Goal: Task Accomplishment & Management: Use online tool/utility

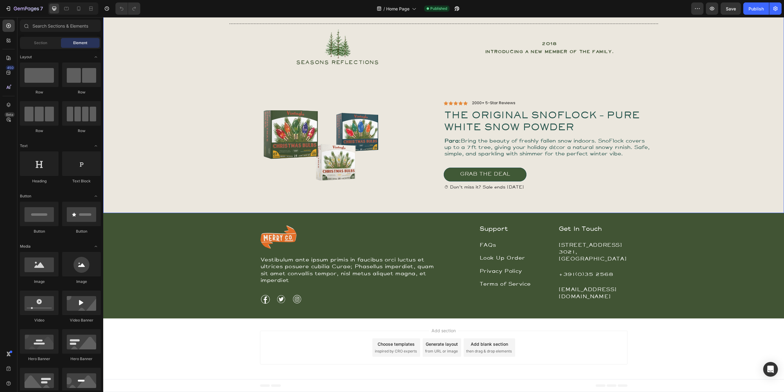
scroll to position [776, 0]
click at [487, 261] on link "Look Up Order" at bounding box center [503, 258] width 46 height 5
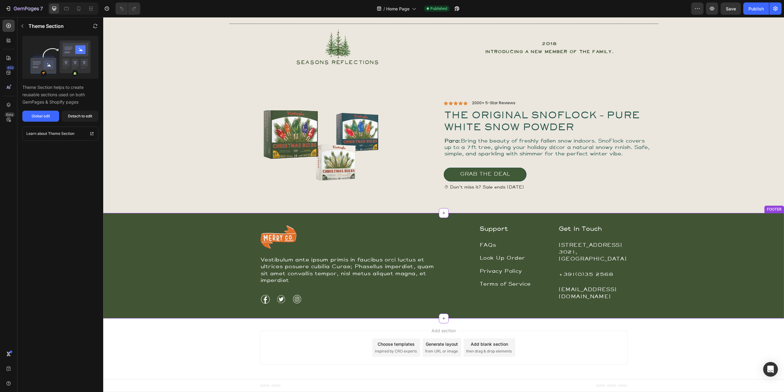
scroll to position [797, 0]
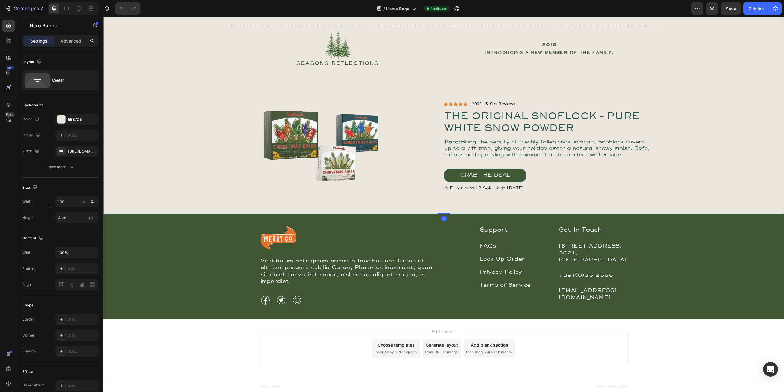
scroll to position [674, 0]
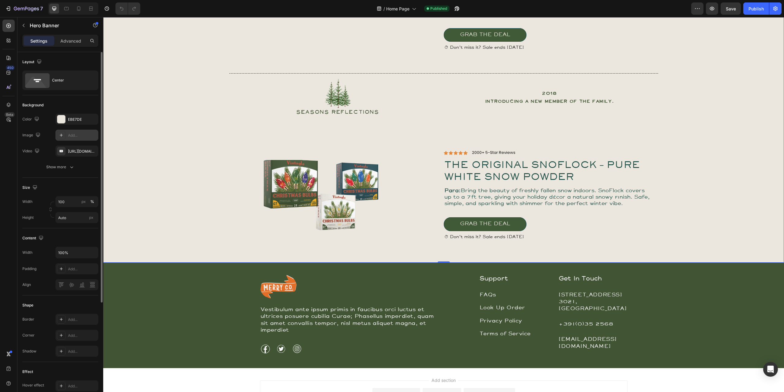
click at [62, 134] on icon at bounding box center [61, 135] width 5 height 5
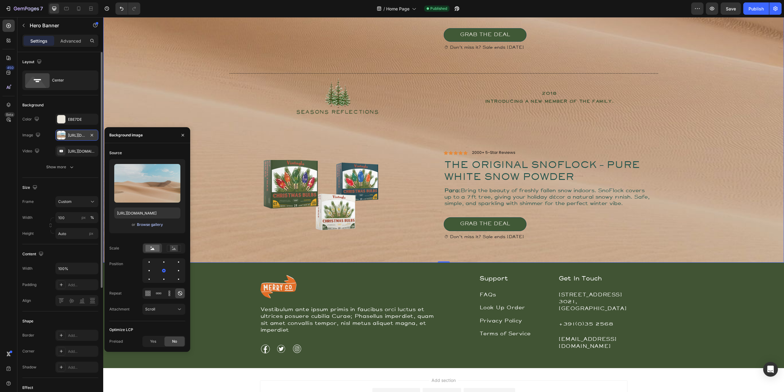
click at [149, 224] on div "Browse gallery" at bounding box center [150, 225] width 26 height 6
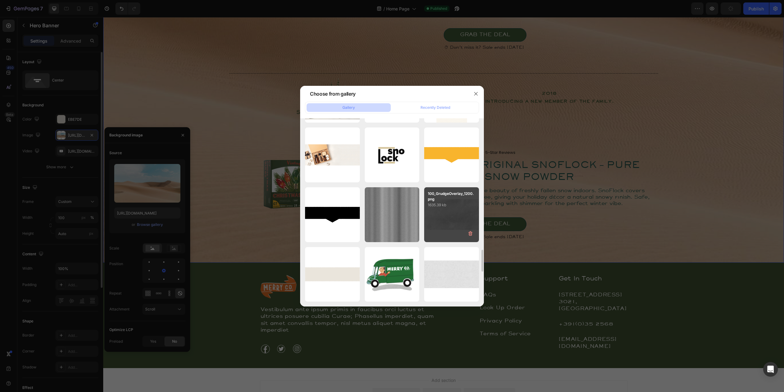
scroll to position [1210, 0]
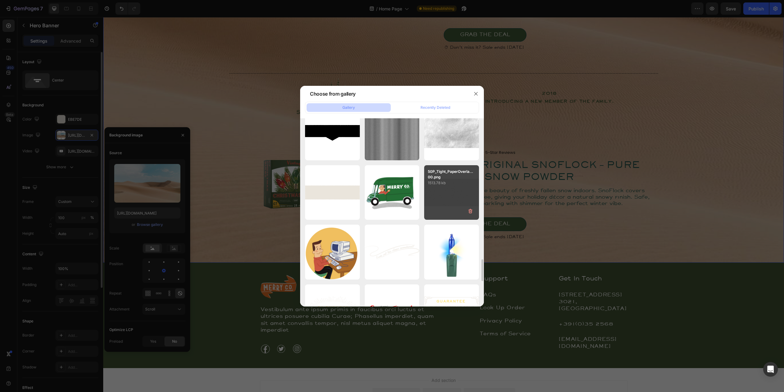
click at [452, 205] on div "50P_Tight_PaperOverla...00.png 1513.78 kb" at bounding box center [451, 192] width 55 height 55
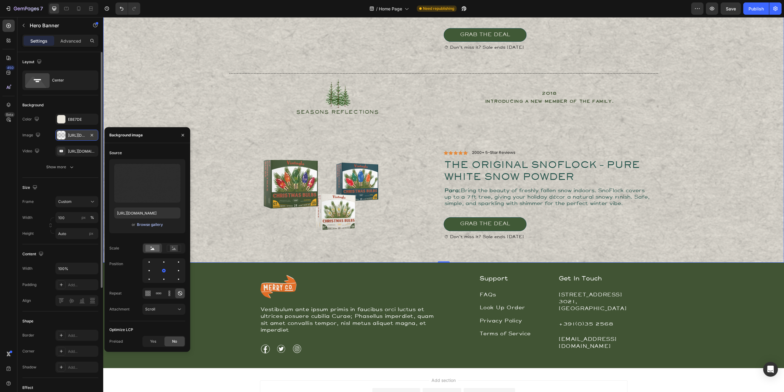
click at [155, 224] on div "Browse gallery" at bounding box center [150, 225] width 26 height 6
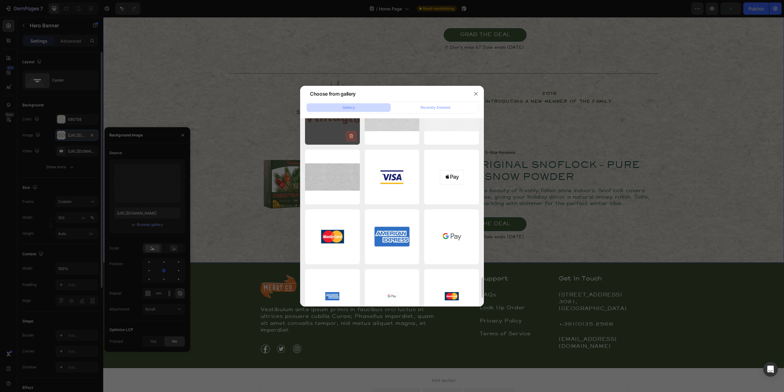
scroll to position [1423, 0]
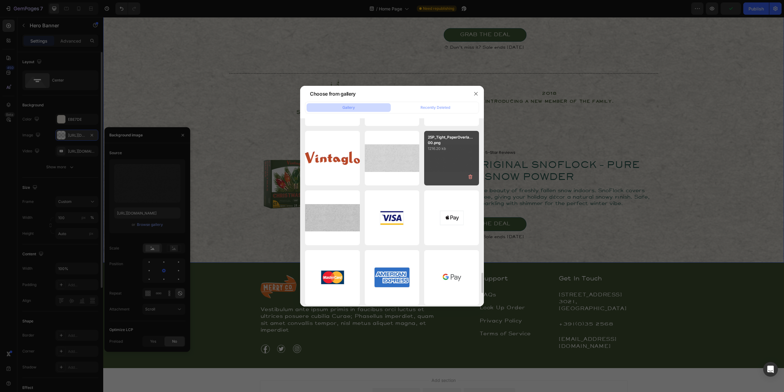
click at [438, 160] on div "25P_Tight_PaperOverla...00.png 1216.20 kb" at bounding box center [451, 158] width 55 height 55
type input "https://cdn.shopify.com/s/files/1/0728/9107/2732/files/gempages_581123104625918…"
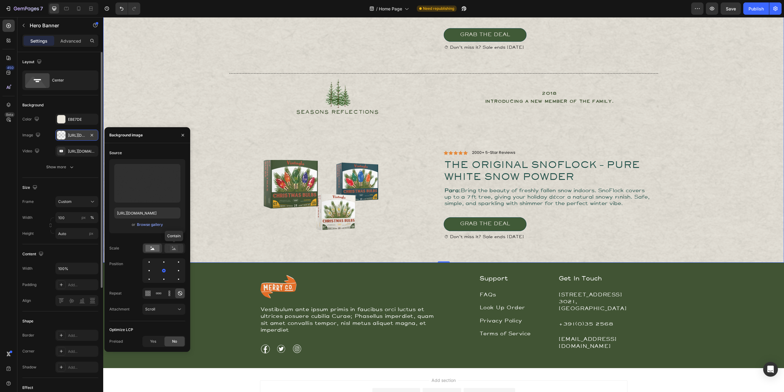
click at [175, 249] on rect at bounding box center [174, 248] width 8 height 6
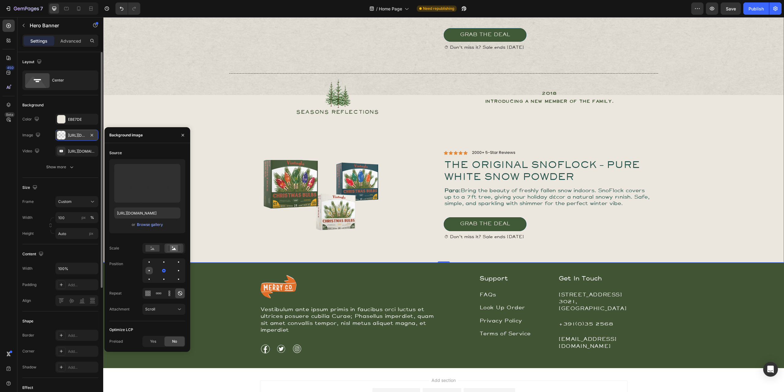
click at [160, 271] on div at bounding box center [163, 270] width 7 height 7
click at [175, 270] on div at bounding box center [178, 270] width 7 height 7
click at [146, 295] on icon at bounding box center [146, 295] width 2 height 2
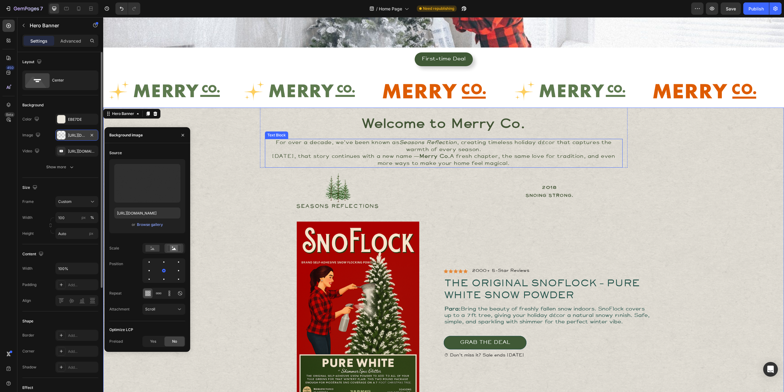
scroll to position [163, 0]
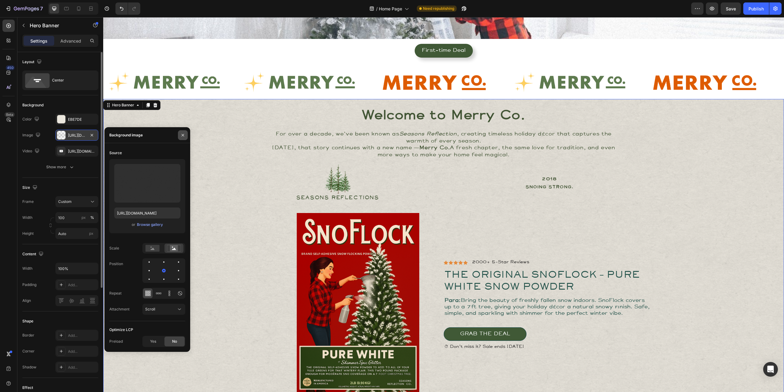
click at [183, 136] on icon "button" at bounding box center [182, 135] width 5 height 5
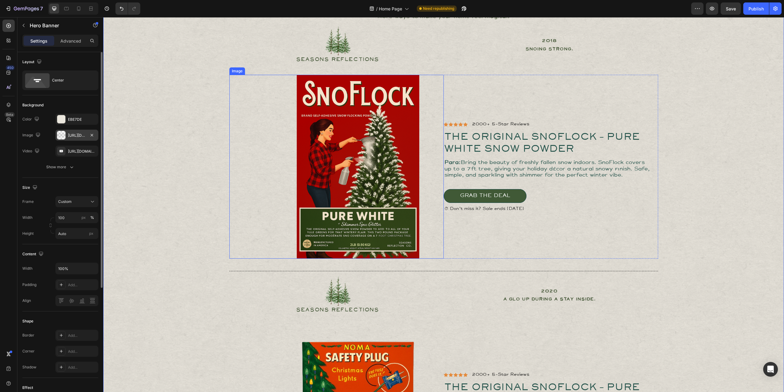
scroll to position [306, 0]
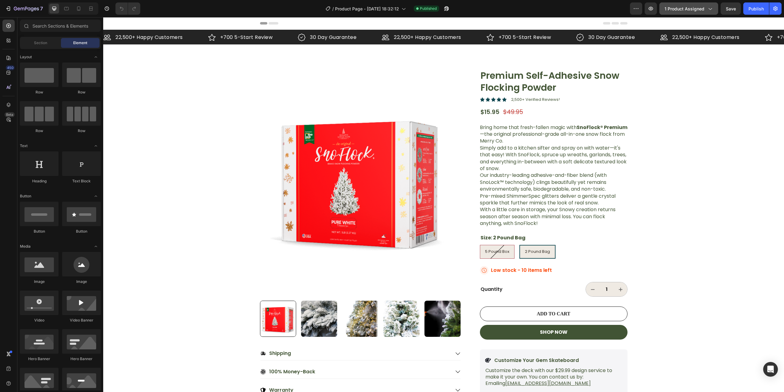
click at [703, 8] on span "1 product assigned" at bounding box center [685, 9] width 40 height 6
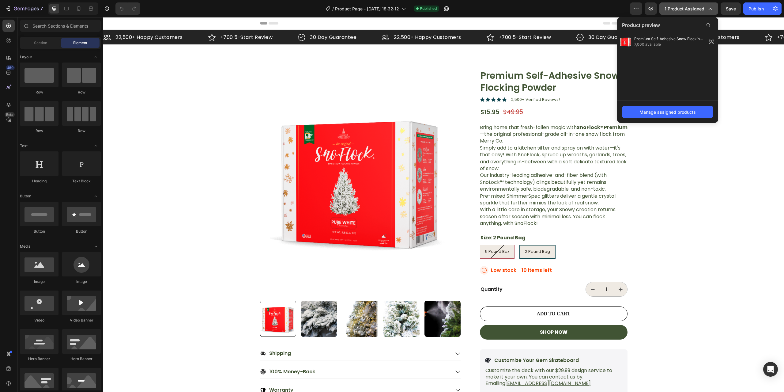
click at [703, 8] on span "1 product assigned" at bounding box center [685, 9] width 40 height 6
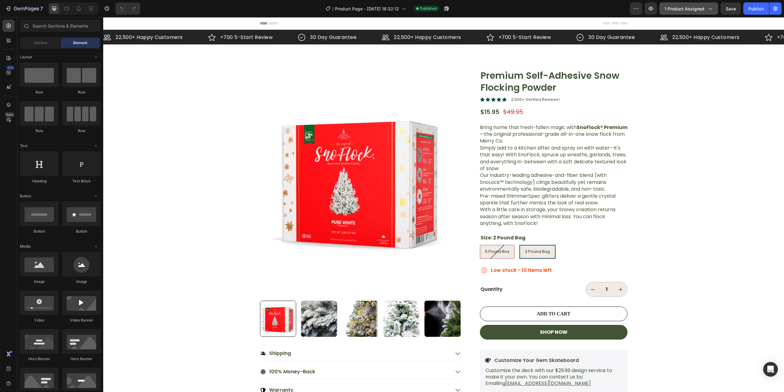
click at [703, 8] on span "1 product assigned" at bounding box center [685, 9] width 40 height 6
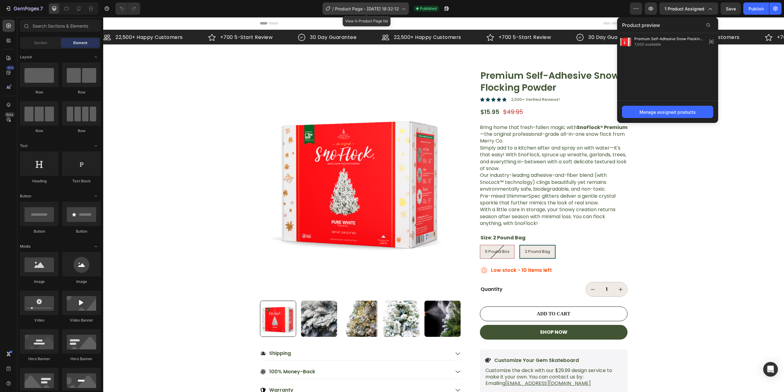
click at [374, 10] on span "Product Page - [DATE] 18:32:12" at bounding box center [367, 9] width 64 height 6
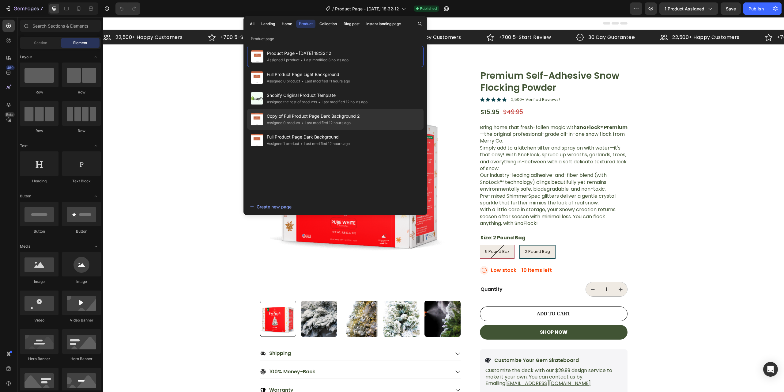
click at [390, 339] on div "• Last modified 12 hours ago" at bounding box center [433, 343] width 86 height 8
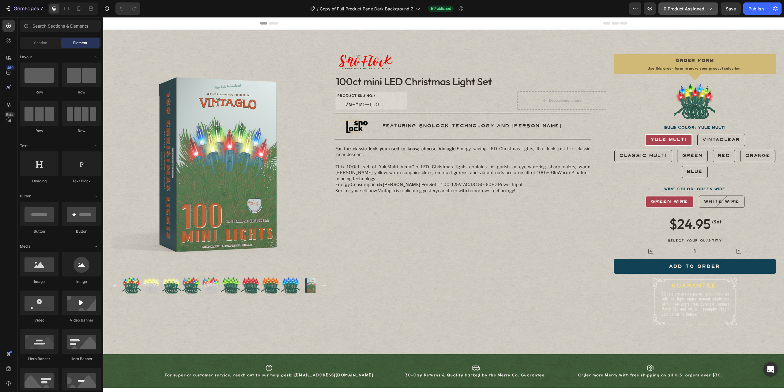
click at [701, 6] on span "0 product assigned" at bounding box center [684, 9] width 41 height 6
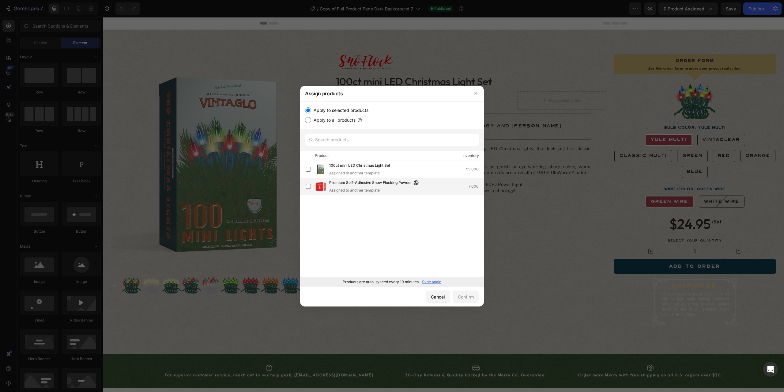
click at [334, 186] on span "Premium Self-Adhesive Snow Flocking Powder" at bounding box center [370, 182] width 83 height 7
click at [468, 296] on div "Confirm" at bounding box center [466, 296] width 16 height 6
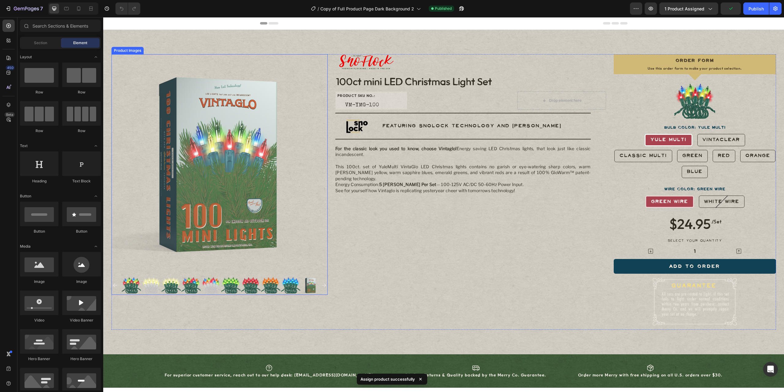
click at [213, 175] on img at bounding box center [219, 162] width 217 height 217
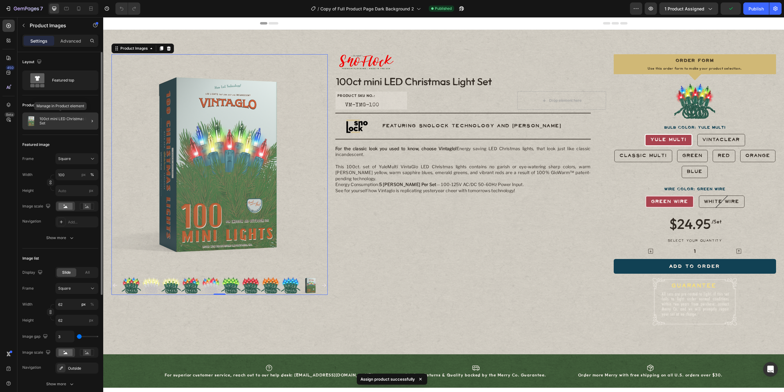
click at [58, 123] on p "100ct mini LED Christmas Light Set" at bounding box center [68, 121] width 56 height 9
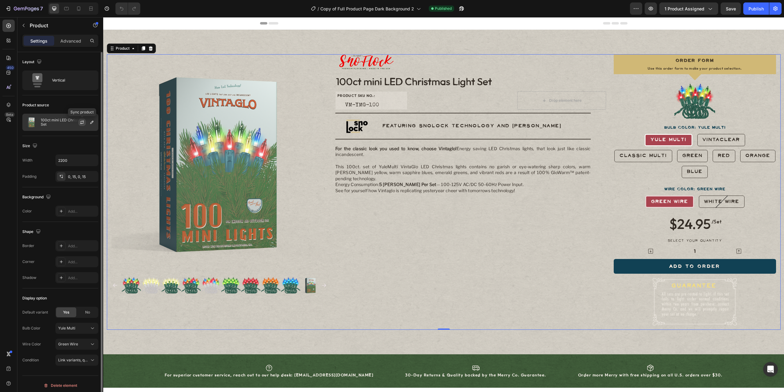
click at [82, 120] on icon "button" at bounding box center [82, 122] width 5 height 5
click at [93, 123] on icon "button" at bounding box center [91, 122] width 5 height 5
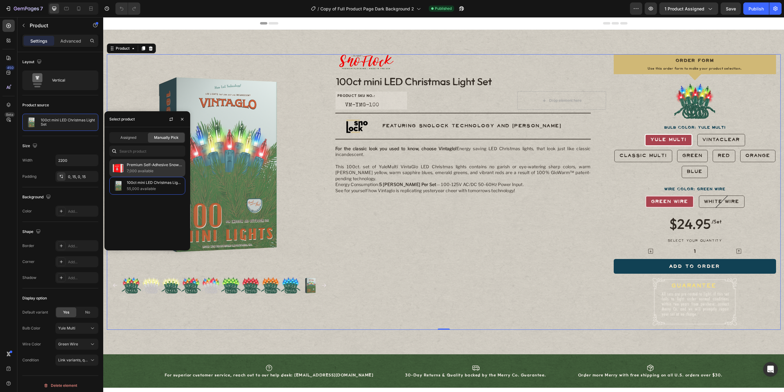
click at [135, 167] on p "Premium Self-Adhesive Snow Flocking Powder" at bounding box center [155, 165] width 56 height 6
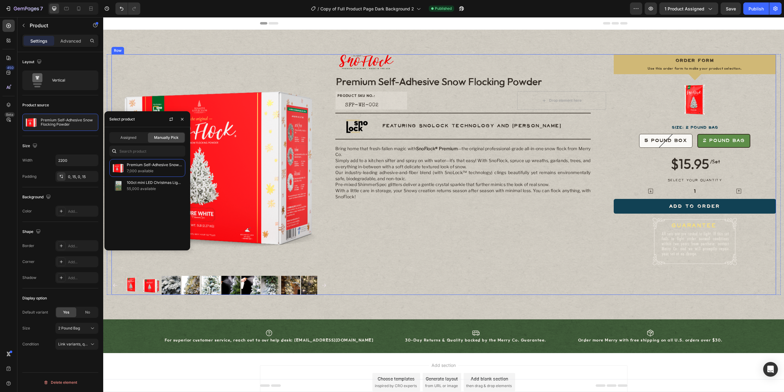
click at [456, 240] on div "Image Row Premium Self-Adhesive Snow Flocking Powder Product Title PRODUCT SKU …" at bounding box center [470, 174] width 270 height 240
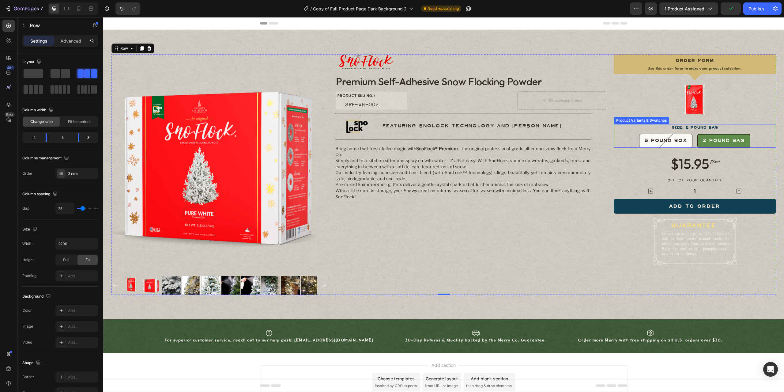
click at [710, 143] on div "2 Pound Bag" at bounding box center [724, 141] width 52 height 10
click at [724, 134] on input "2 Pound Bag 2 Pound Bag 2 Pound Bag" at bounding box center [724, 134] width 0 height 0
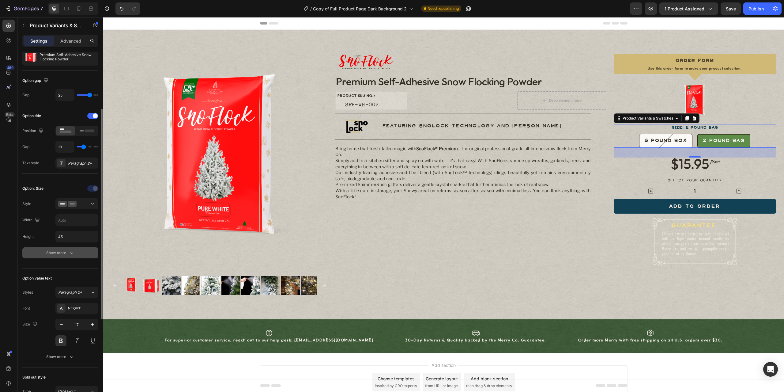
scroll to position [81, 0]
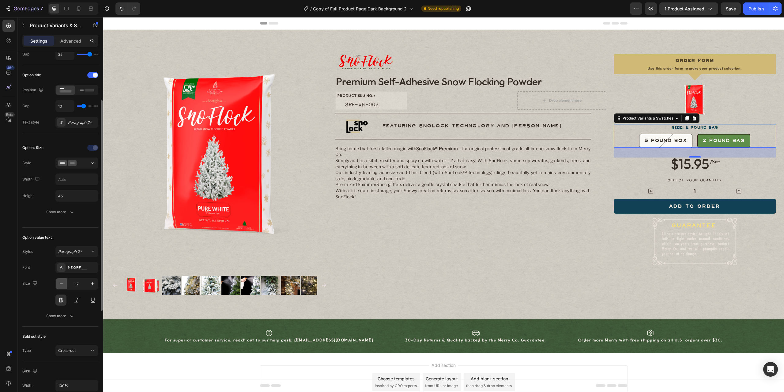
click at [64, 282] on icon "button" at bounding box center [61, 284] width 6 height 6
click at [91, 281] on icon "button" at bounding box center [92, 284] width 6 height 6
click at [69, 314] on icon "button" at bounding box center [72, 316] width 6 height 6
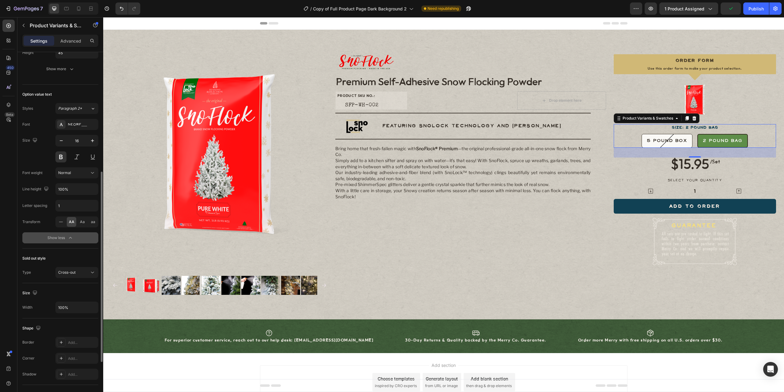
scroll to position [265, 0]
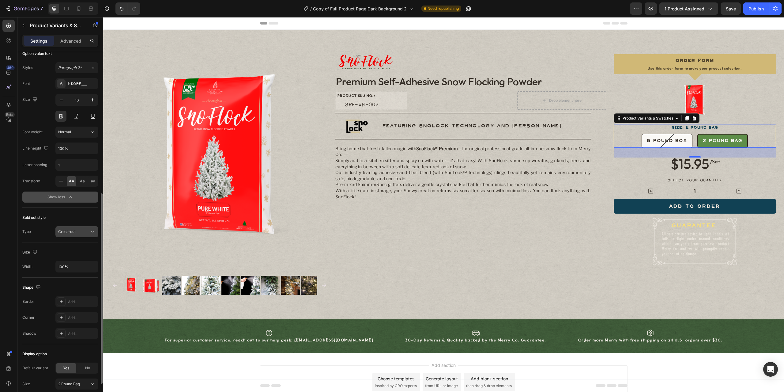
click at [82, 230] on div "Cross-out" at bounding box center [73, 232] width 31 height 6
click at [82, 215] on div "Sold out style" at bounding box center [60, 218] width 76 height 10
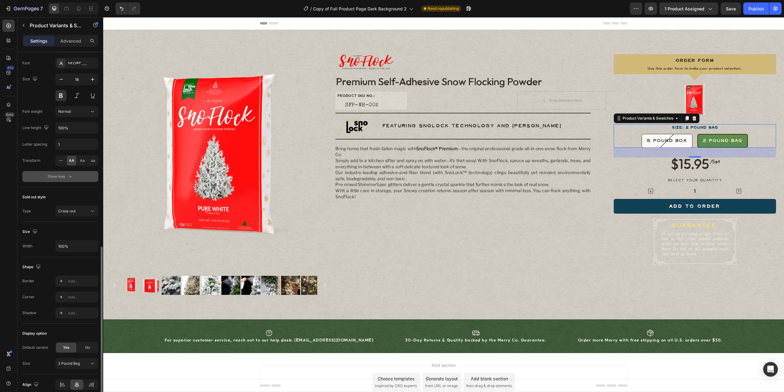
scroll to position [313, 0]
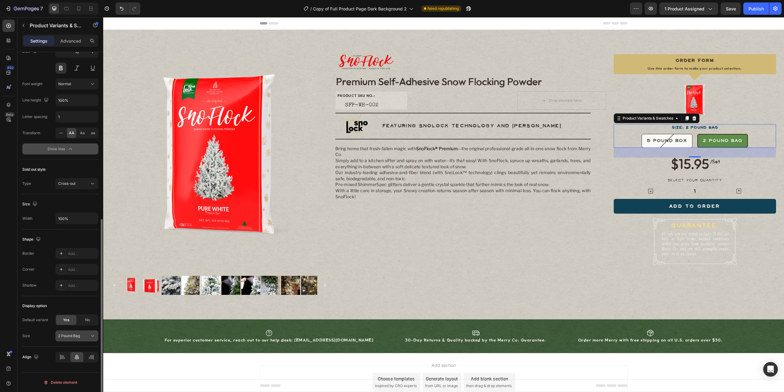
click at [79, 335] on span "2 Pound Bag" at bounding box center [69, 336] width 22 height 6
click at [82, 307] on div "Display option" at bounding box center [60, 306] width 76 height 10
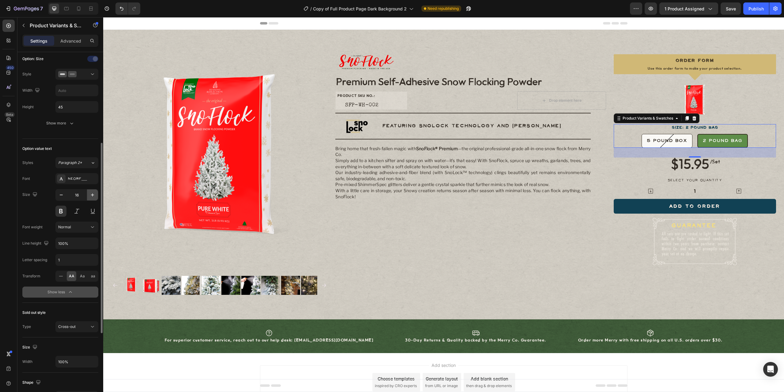
click at [93, 191] on button "button" at bounding box center [92, 194] width 11 height 11
click at [63, 194] on icon "button" at bounding box center [61, 195] width 6 height 6
type input "16"
click at [63, 292] on div "Show less" at bounding box center [60, 292] width 26 height 6
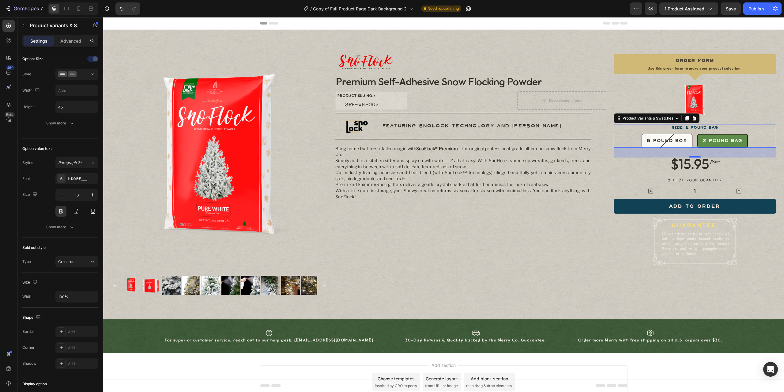
click at [72, 224] on icon "button" at bounding box center [72, 227] width 6 height 6
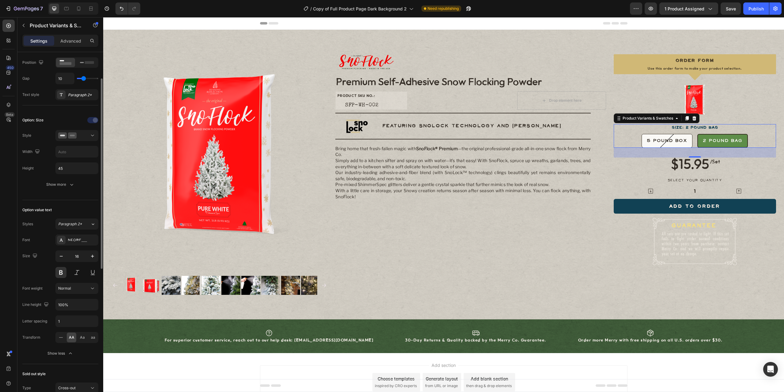
scroll to position [89, 0]
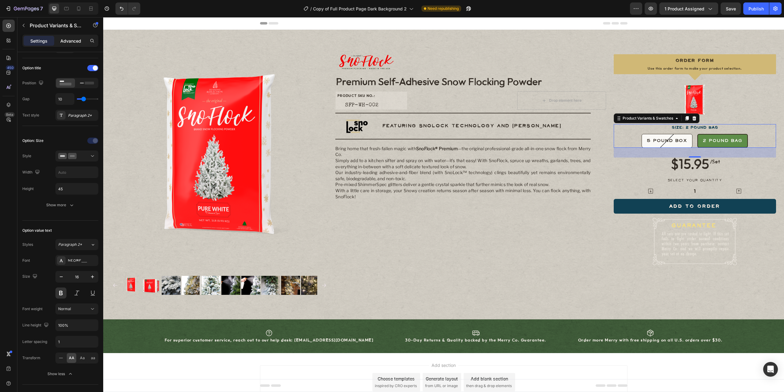
click at [70, 36] on div "Advanced" at bounding box center [70, 41] width 31 height 10
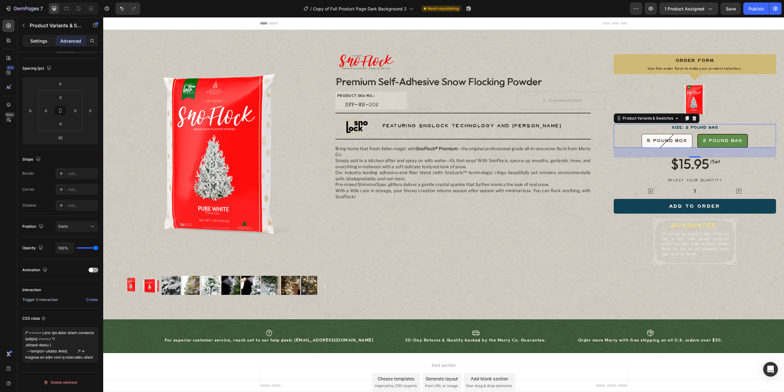
click at [44, 42] on p "Settings" at bounding box center [38, 41] width 17 height 6
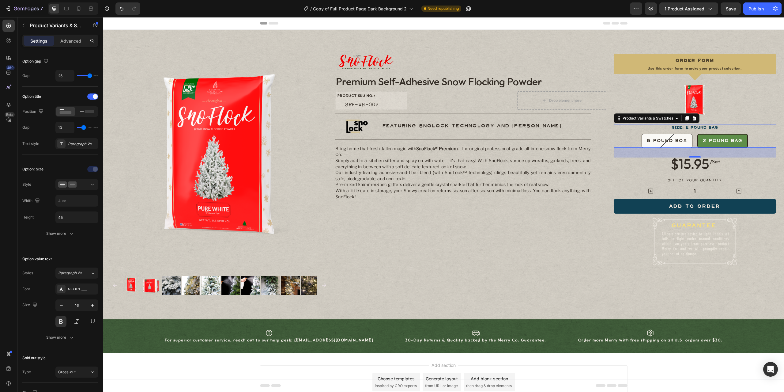
click at [35, 39] on p "Settings" at bounding box center [38, 41] width 17 height 6
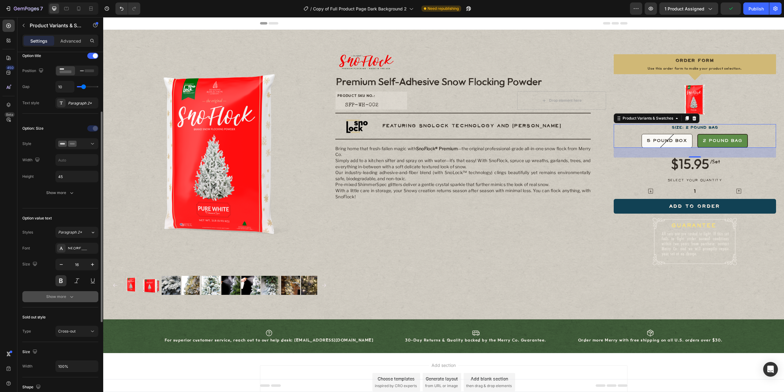
click at [67, 296] on div "Show more" at bounding box center [60, 296] width 28 height 6
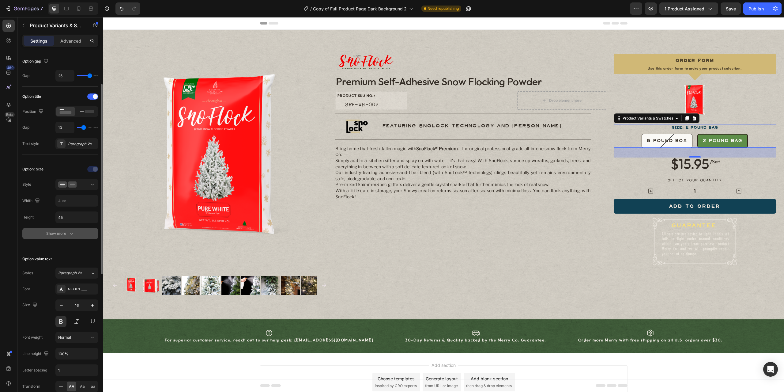
click at [54, 229] on button "Show more" at bounding box center [60, 233] width 76 height 11
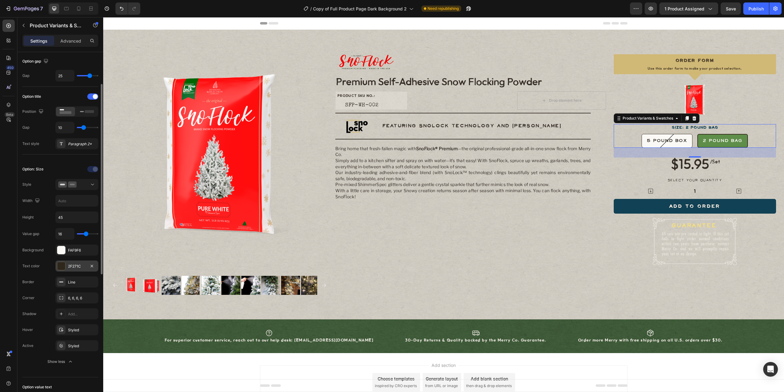
scroll to position [80, 0]
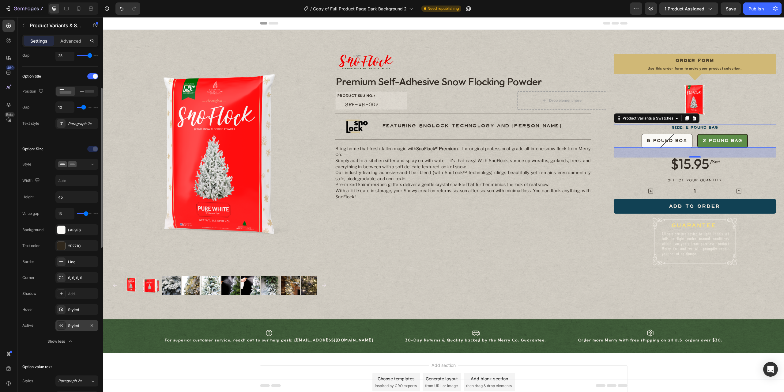
click at [70, 326] on div "Styled" at bounding box center [77, 326] width 18 height 6
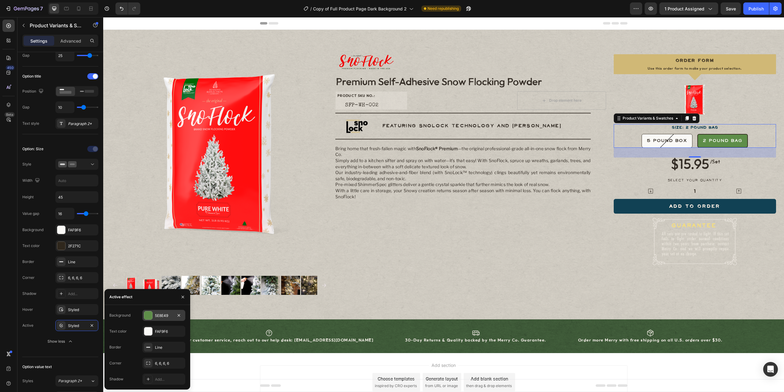
click at [147, 316] on div at bounding box center [148, 315] width 8 height 8
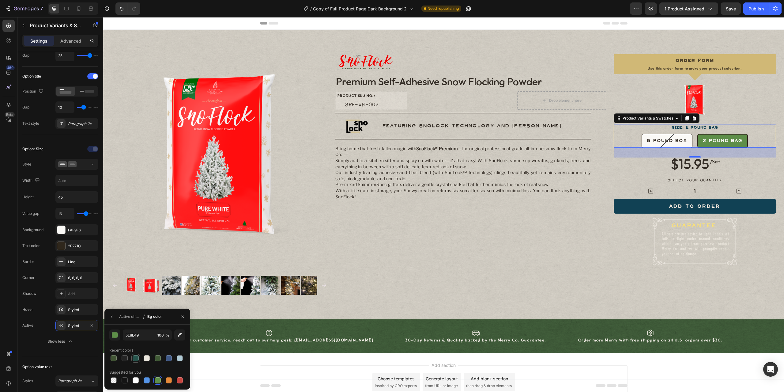
click at [138, 356] on div at bounding box center [136, 358] width 6 height 6
click at [159, 357] on div at bounding box center [158, 358] width 6 height 6
type input "405936"
click at [113, 315] on icon "button" at bounding box center [111, 316] width 5 height 5
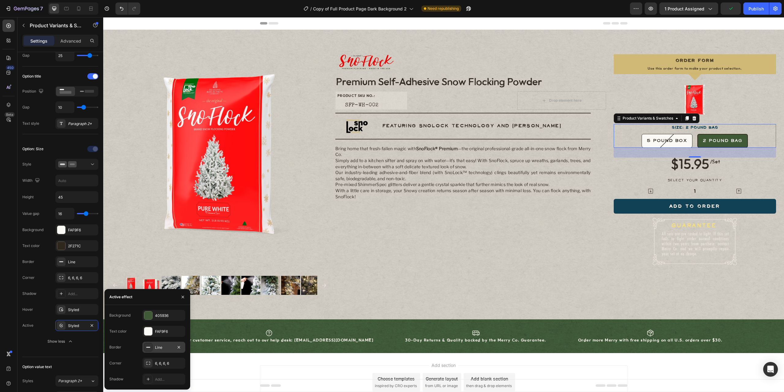
click at [147, 348] on icon at bounding box center [148, 347] width 5 height 5
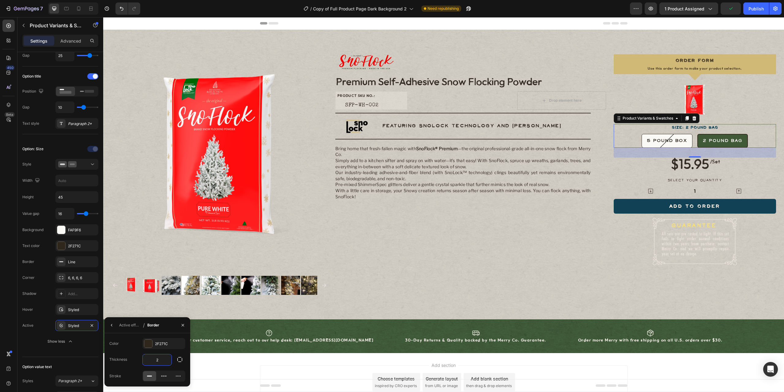
click at [165, 360] on input "2" at bounding box center [157, 359] width 29 height 11
type input "3"
click at [150, 341] on div at bounding box center [148, 343] width 8 height 8
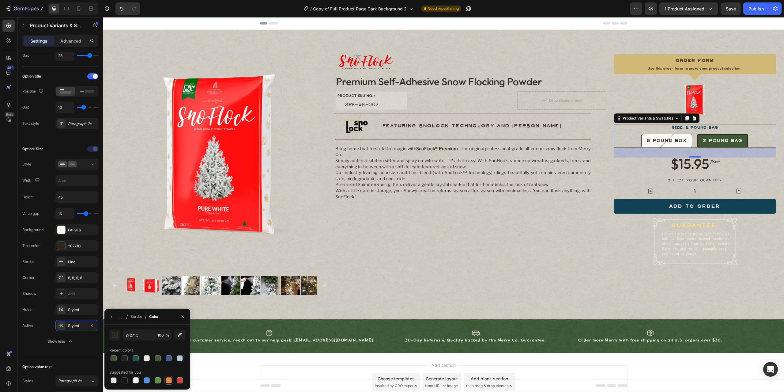
click at [167, 379] on div at bounding box center [169, 380] width 6 height 6
click at [182, 379] on div at bounding box center [180, 380] width 6 height 6
click at [111, 359] on div at bounding box center [114, 358] width 6 height 6
type input "415434"
click at [113, 319] on icon "button" at bounding box center [111, 316] width 5 height 5
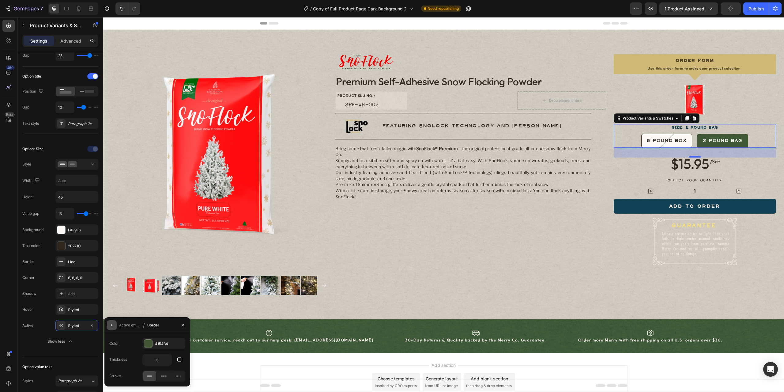
click at [114, 323] on icon "button" at bounding box center [111, 324] width 5 height 5
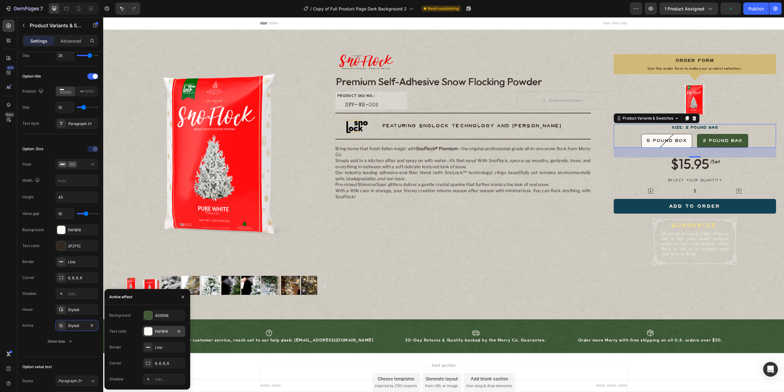
click at [153, 332] on div "FAF9F6" at bounding box center [163, 331] width 43 height 11
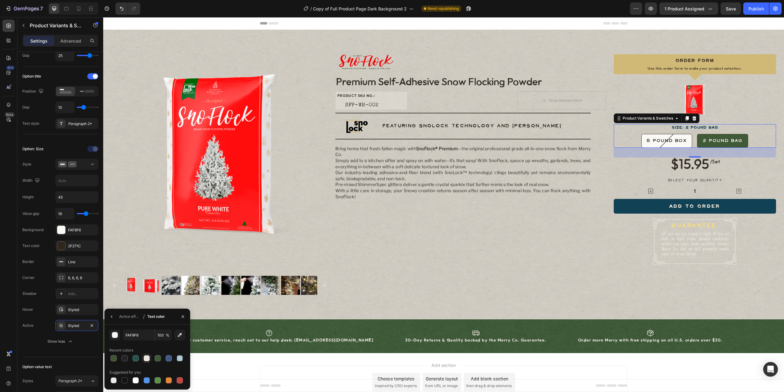
click at [145, 358] on div at bounding box center [147, 358] width 6 height 6
type input "FAF9F6"
click at [110, 318] on icon "button" at bounding box center [111, 316] width 5 height 5
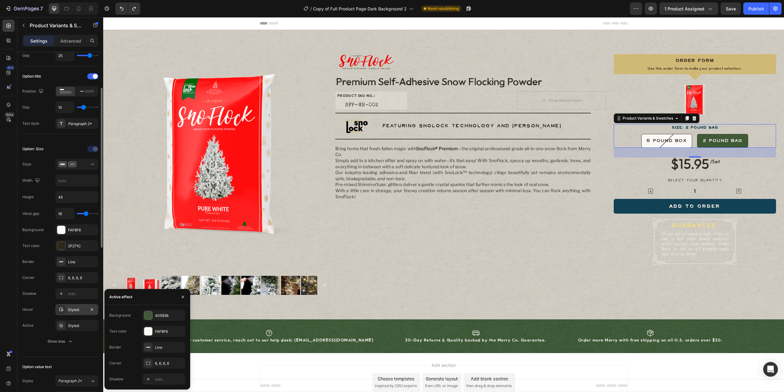
click at [73, 309] on div "Styled" at bounding box center [77, 310] width 18 height 6
click at [672, 141] on span "5 Pound Box" at bounding box center [667, 141] width 40 height 6
click at [667, 134] on input "5 Pound Box 5 Pound Box 5 Pound Box" at bounding box center [666, 134] width 0 height 0
radio input "true"
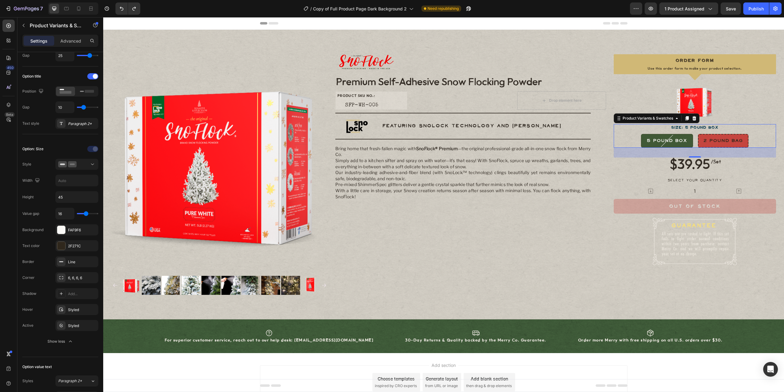
click at [712, 143] on span "2 Pound Bag" at bounding box center [723, 141] width 40 height 6
click at [723, 134] on input "2 Pound Bag 2 Pound Bag 2 Pound Bag" at bounding box center [723, 134] width 0 height 0
radio input "true"
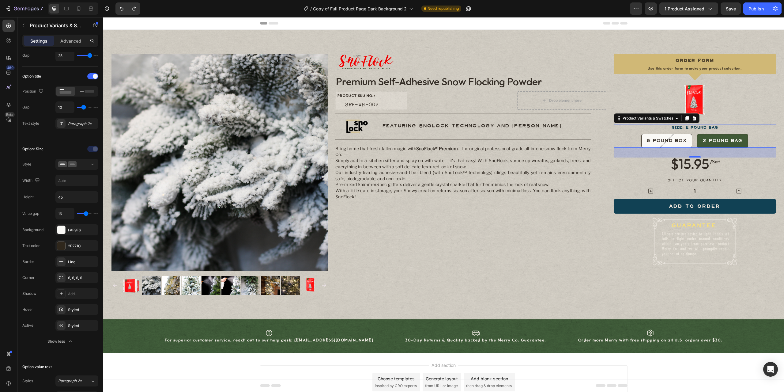
click at [628, 140] on div "5 Pound Box 5 Pound Box 5 Pound Box 2 Pound Bag 2 Pound Bag 2 Pound Bag" at bounding box center [695, 141] width 162 height 14
click at [74, 313] on div "Styled" at bounding box center [76, 309] width 43 height 11
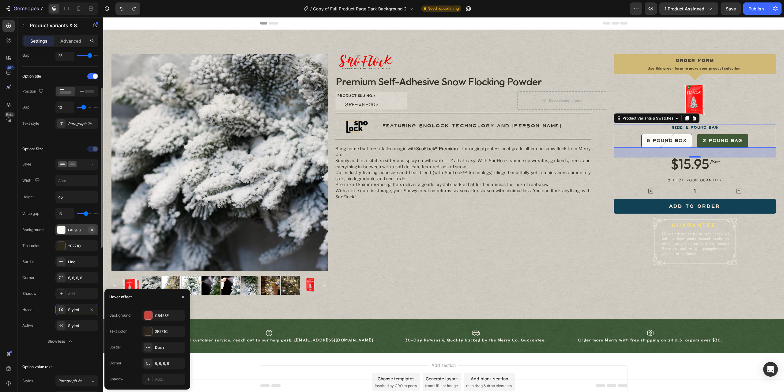
click at [90, 228] on icon "button" at bounding box center [91, 229] width 5 height 5
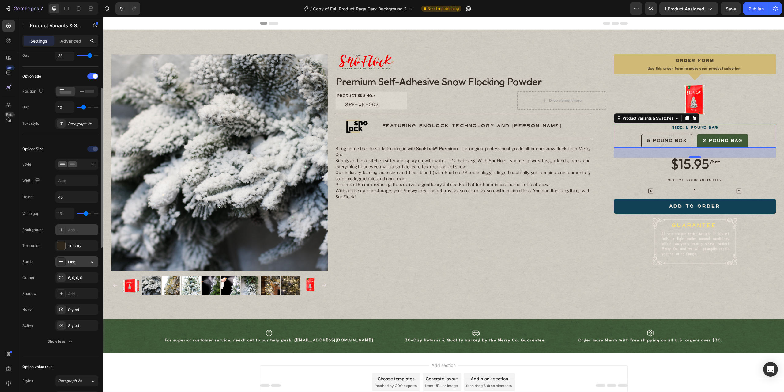
click at [73, 265] on div "Line" at bounding box center [76, 261] width 43 height 11
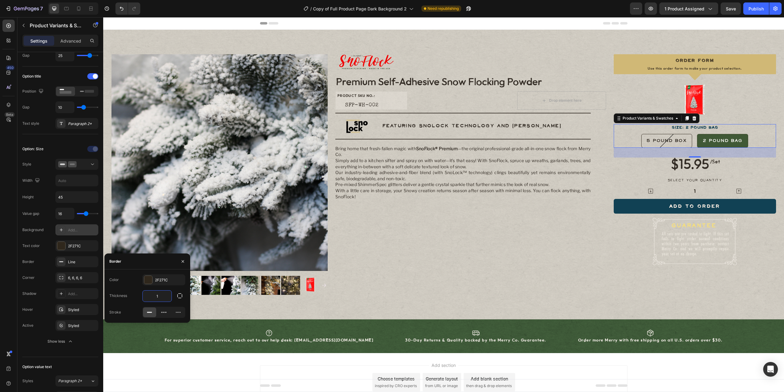
click at [164, 294] on input "1" at bounding box center [157, 295] width 29 height 11
type input "2"
click at [491, 232] on div "Image Row Premium Self-Adhesive Snow Flocking Powder Product Title PRODUCT SKU …" at bounding box center [470, 174] width 270 height 240
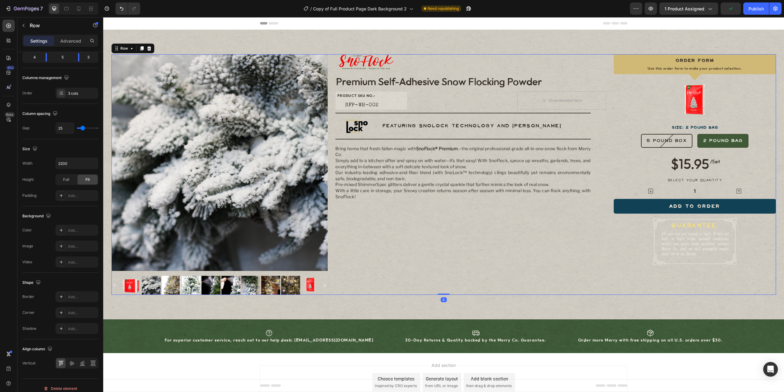
scroll to position [0, 0]
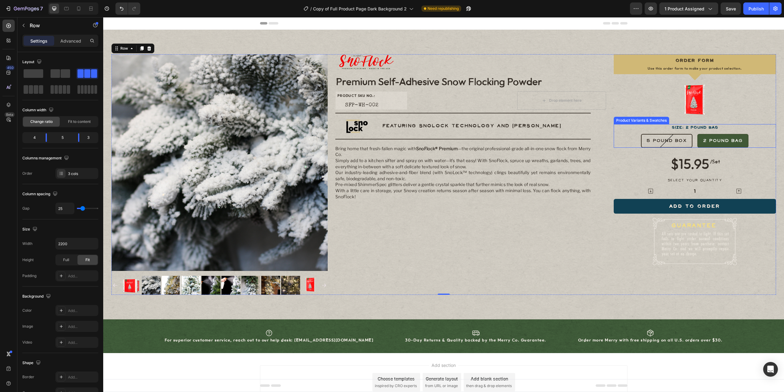
click at [751, 138] on div "5 Pound Box 5 Pound Box 5 Pound Box 2 Pound Bag 2 Pound Bag 2 Pound Bag" at bounding box center [695, 141] width 162 height 14
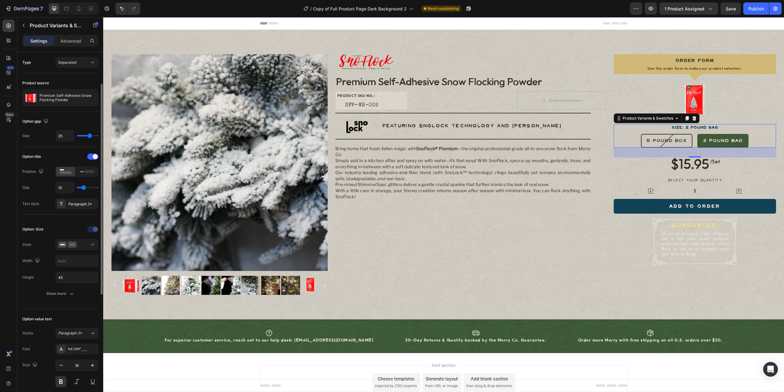
scroll to position [41, 0]
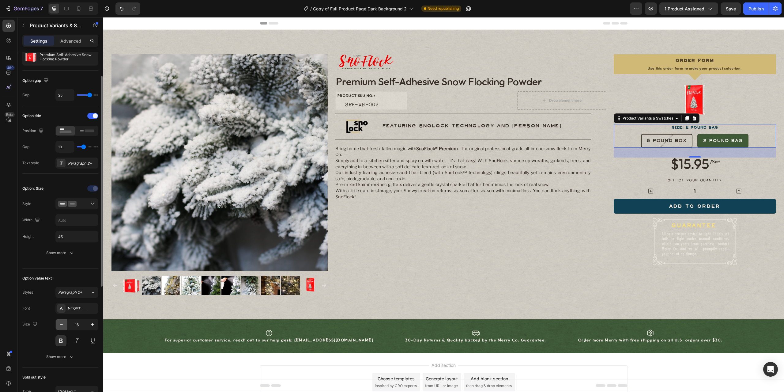
click at [64, 323] on button "button" at bounding box center [61, 324] width 11 height 11
click at [69, 9] on icon at bounding box center [66, 9] width 6 height 6
type input "14"
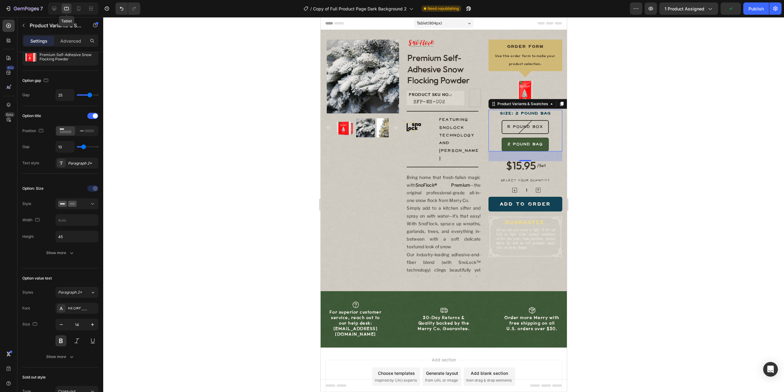
scroll to position [17, 0]
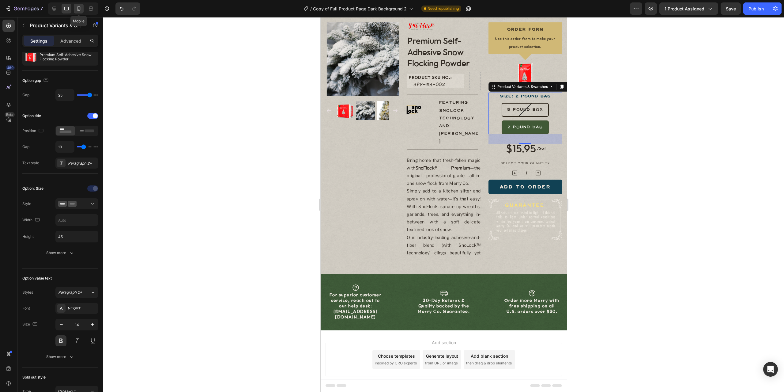
click at [80, 11] on icon at bounding box center [79, 9] width 6 height 6
type input "24"
type input "16"
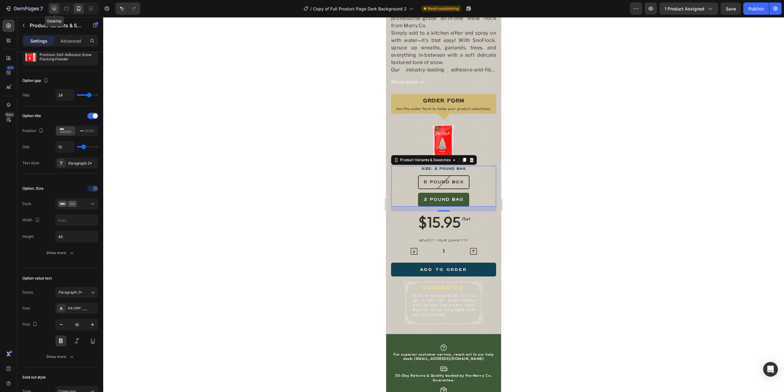
scroll to position [423, 0]
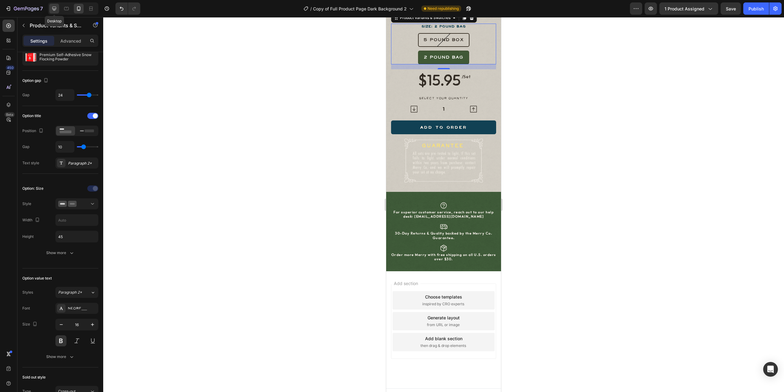
click at [55, 7] on icon at bounding box center [54, 9] width 6 height 6
type input "25"
type input "15"
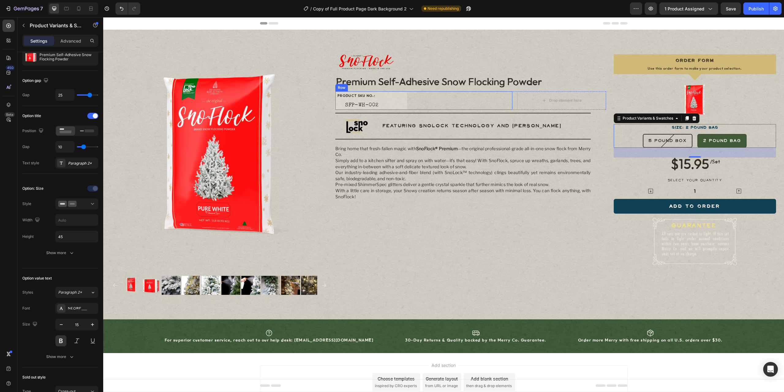
click at [382, 96] on div "PRODUCT SKU NO.: Text Block SFP-WH-002 Product SKU" at bounding box center [363, 100] width 56 height 18
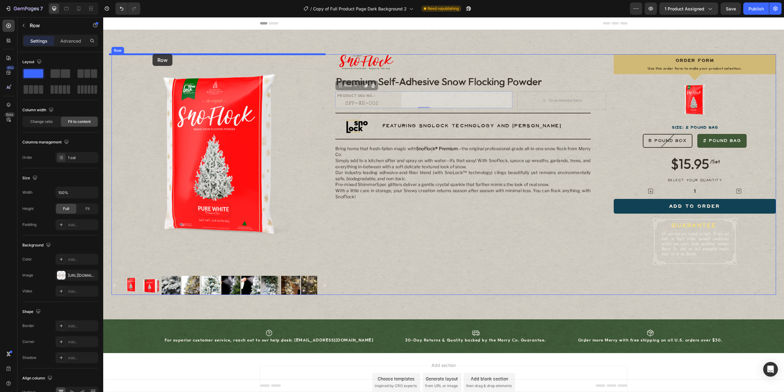
drag, startPoint x: 382, startPoint y: 100, endPoint x: 153, endPoint y: 54, distance: 233.9
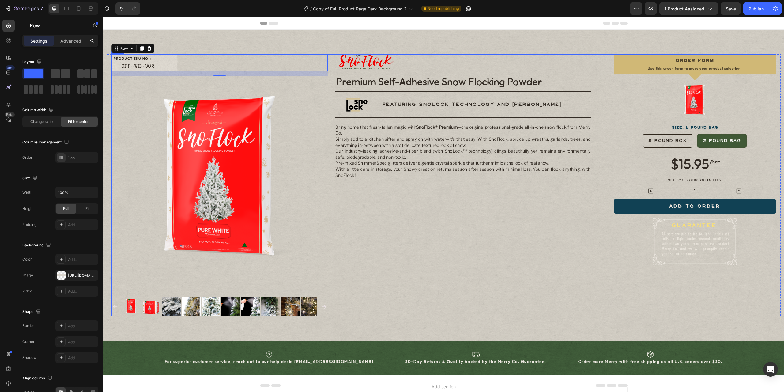
click at [501, 243] on div "Image Row Premium Self-Adhesive Snow Flocking Powder Product Title Title Line f…" at bounding box center [470, 185] width 270 height 262
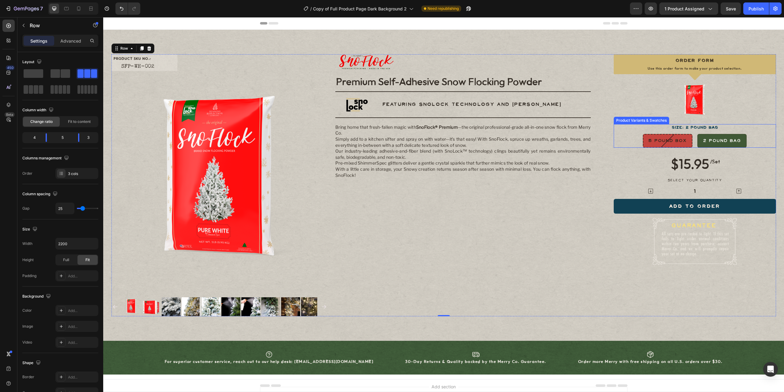
click at [688, 141] on div "5 Pound Box" at bounding box center [667, 140] width 48 height 9
click at [668, 134] on input "5 Pound Box 5 Pound Box 5 Pound Box" at bounding box center [667, 134] width 0 height 0
radio input "true"
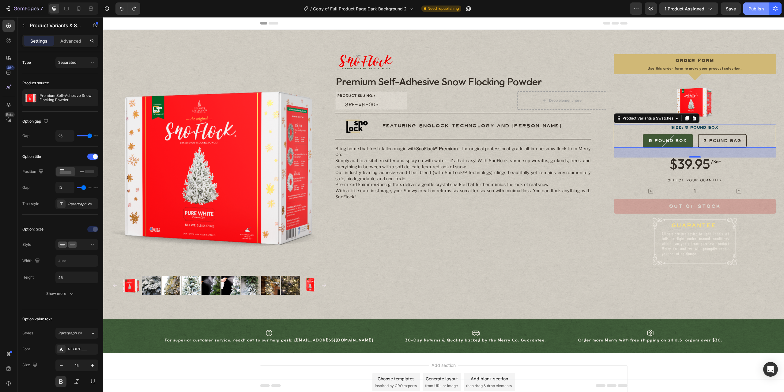
click at [763, 6] on div "Publish" at bounding box center [756, 9] width 15 height 6
click at [385, 8] on span "Copy of Full Product Page Dark Background 2" at bounding box center [367, 9] width 94 height 6
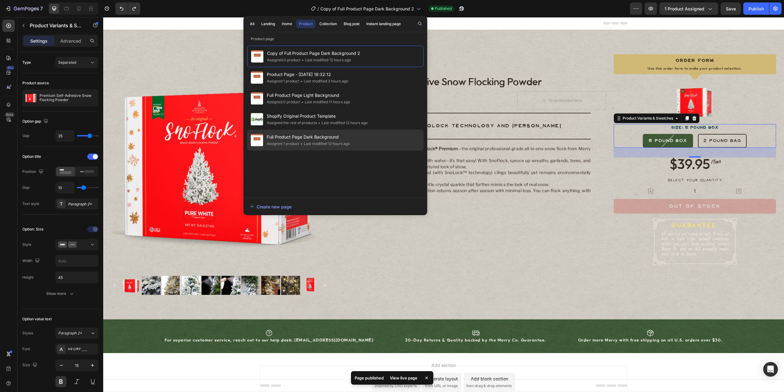
click at [347, 138] on span "Full Product Page Dark Background" at bounding box center [308, 136] width 83 height 7
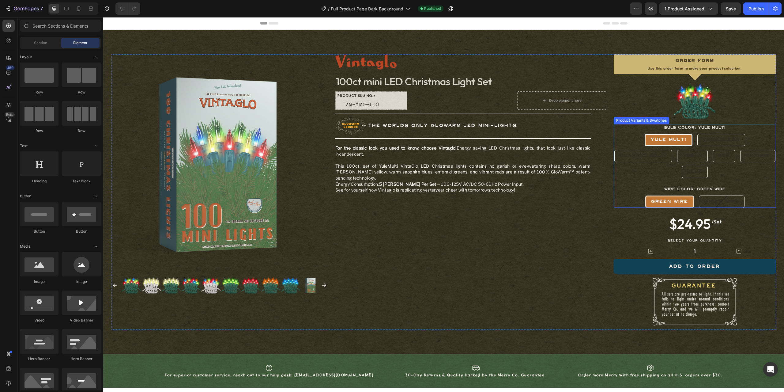
click at [673, 142] on span "Yule Multi" at bounding box center [668, 140] width 36 height 6
click at [669, 134] on input "Yule Multi Yule Multi Yule Multi" at bounding box center [668, 134] width 0 height 0
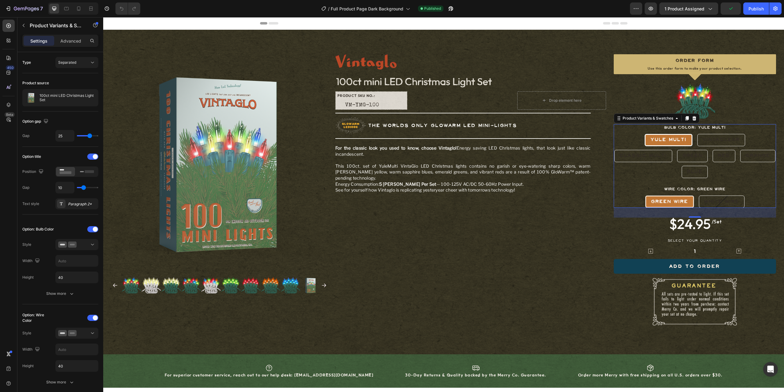
click at [682, 138] on span "Yule Multi" at bounding box center [668, 140] width 36 height 6
click at [669, 134] on input "Yule Multi Yule Multi Yule Multi" at bounding box center [668, 134] width 0 height 0
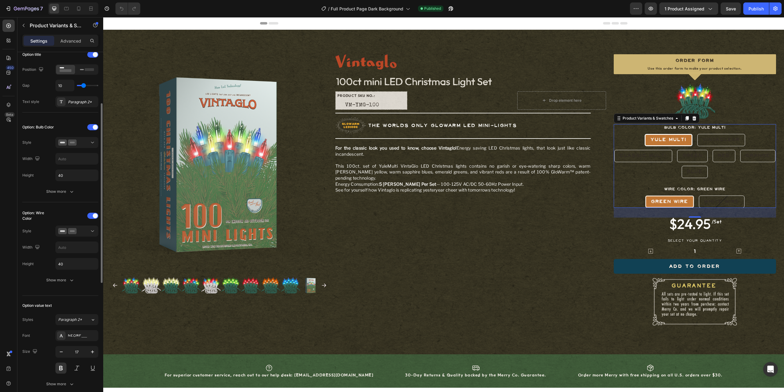
scroll to position [41, 0]
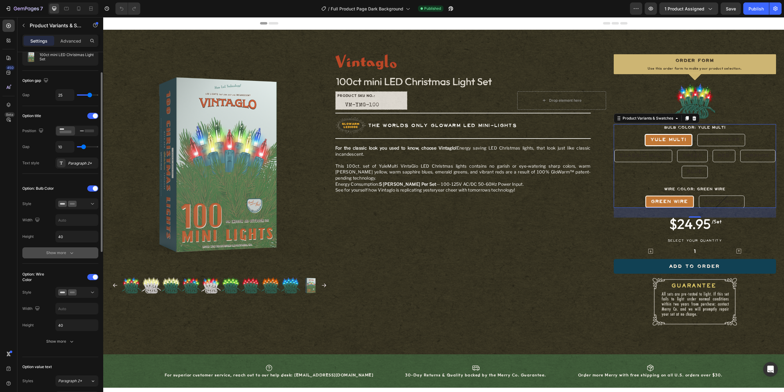
click at [65, 253] on div "Show more" at bounding box center [60, 253] width 28 height 6
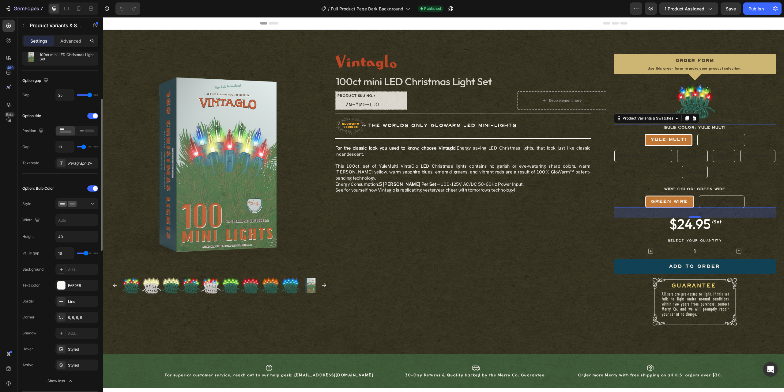
scroll to position [61, 0]
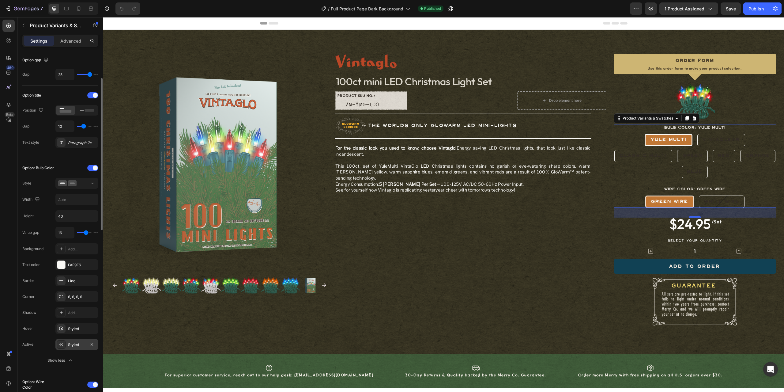
click at [63, 345] on icon at bounding box center [61, 344] width 5 height 5
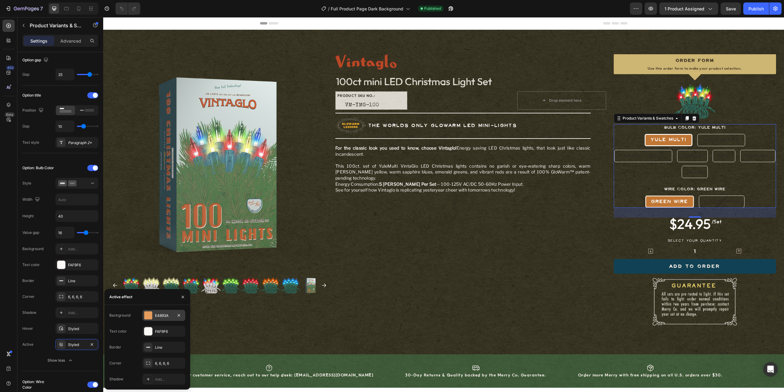
click at [164, 313] on div "E4893A" at bounding box center [164, 316] width 18 height 6
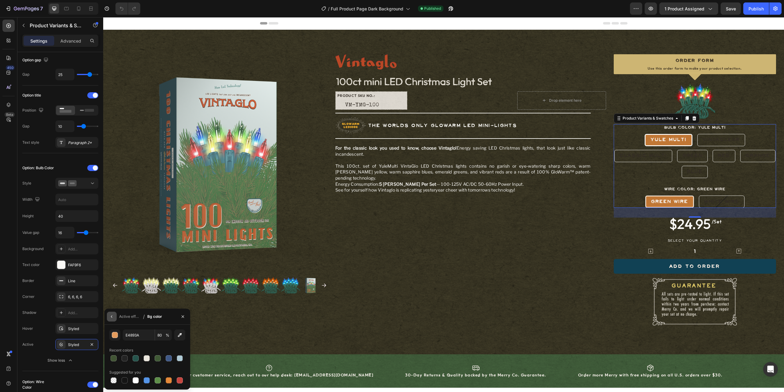
click at [110, 317] on icon "button" at bounding box center [111, 316] width 5 height 5
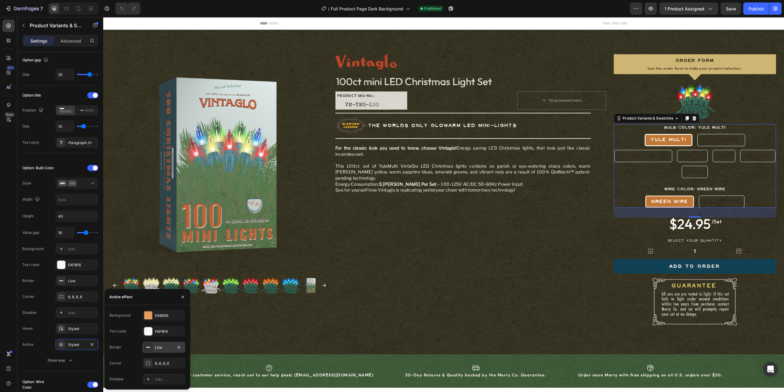
click at [149, 346] on icon at bounding box center [148, 347] width 5 height 5
click at [151, 345] on div at bounding box center [148, 346] width 8 height 8
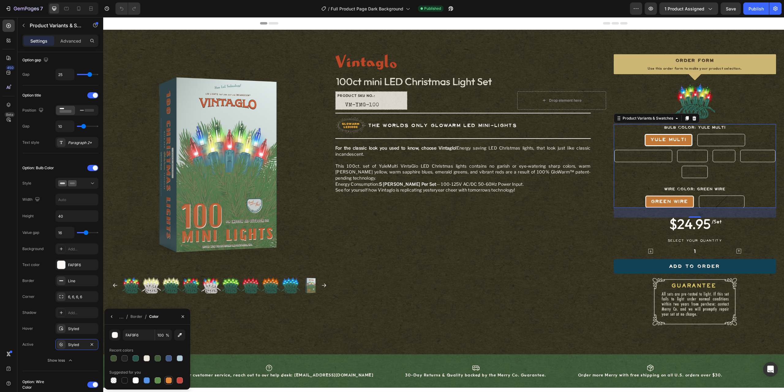
click at [167, 380] on div at bounding box center [169, 380] width 6 height 6
type input "E4893A"
click at [0, 0] on input "100" at bounding box center [0, 0] width 0 height 0
click at [162, 345] on div "Recent colors" at bounding box center [147, 350] width 76 height 10
click at [114, 317] on icon "button" at bounding box center [111, 316] width 5 height 5
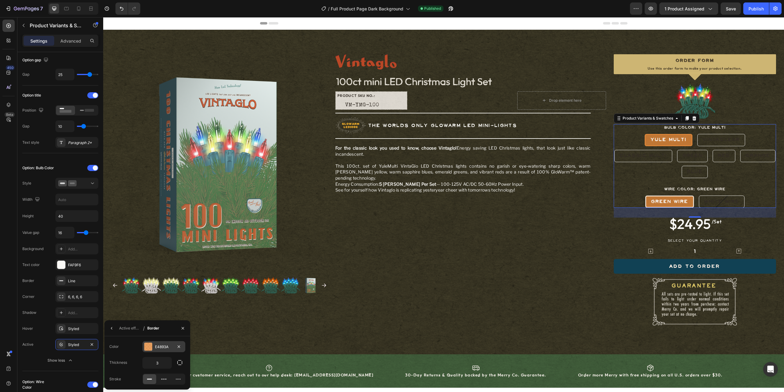
click at [149, 347] on div at bounding box center [148, 346] width 8 height 8
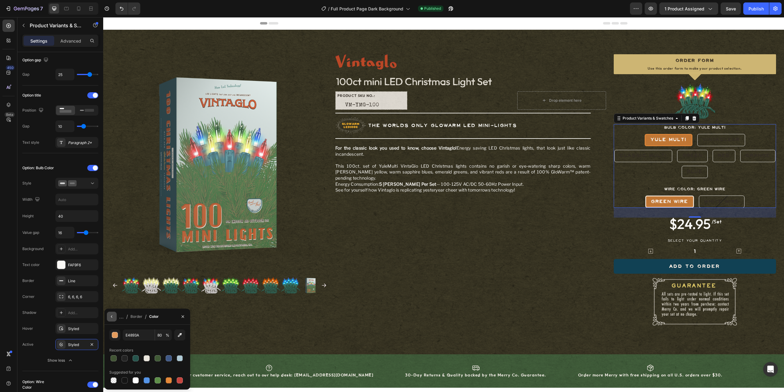
click at [111, 319] on icon "button" at bounding box center [111, 316] width 5 height 5
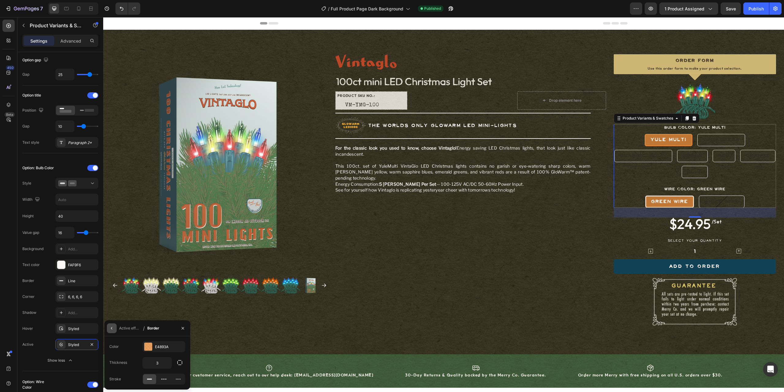
click at [110, 327] on icon "button" at bounding box center [111, 328] width 5 height 5
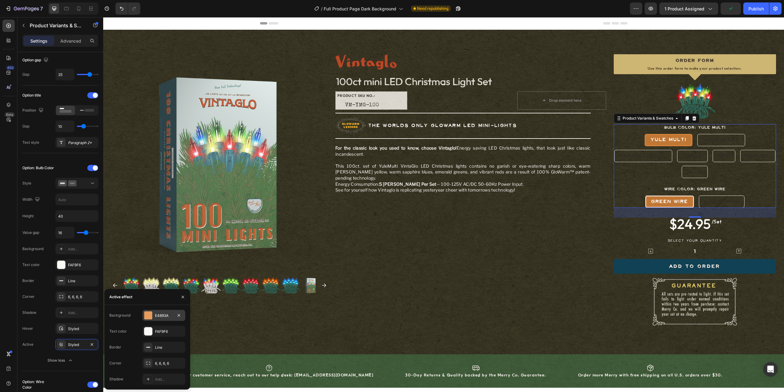
click at [164, 317] on div "E4893A" at bounding box center [164, 316] width 18 height 6
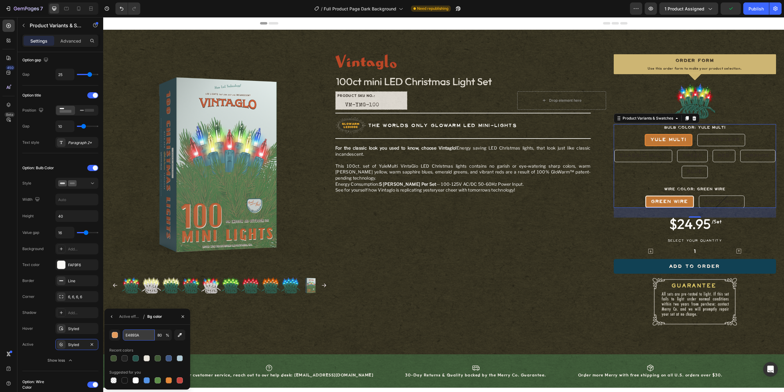
click at [143, 333] on input "E4893A" at bounding box center [139, 334] width 32 height 11
click at [111, 315] on icon "button" at bounding box center [111, 316] width 5 height 5
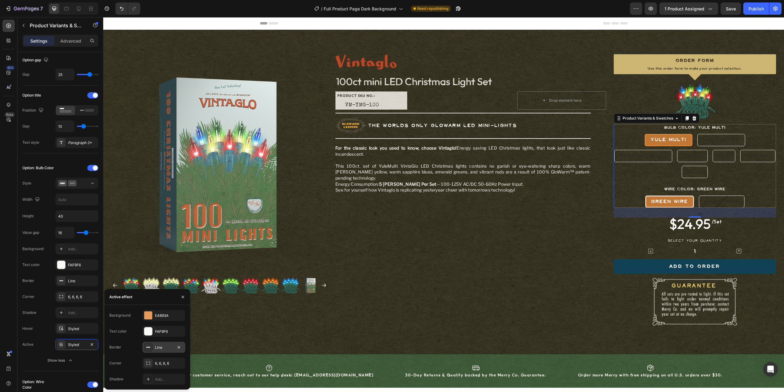
click at [152, 348] on div at bounding box center [148, 347] width 9 height 9
click at [169, 345] on div "E4893A" at bounding box center [164, 347] width 18 height 6
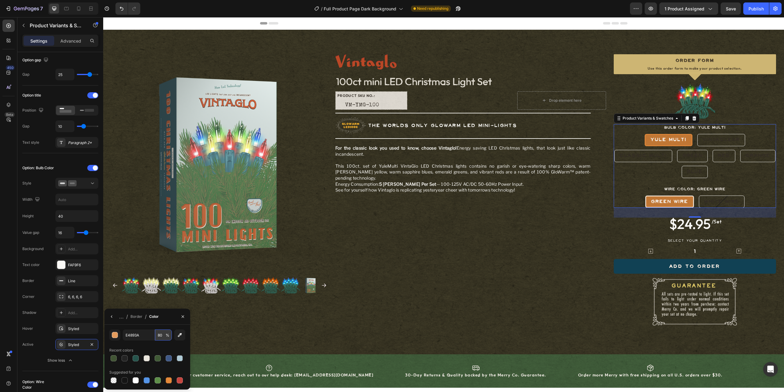
click at [0, 0] on input "80" at bounding box center [0, 0] width 0 height 0
type input "80"
click at [115, 316] on button "button" at bounding box center [112, 316] width 10 height 10
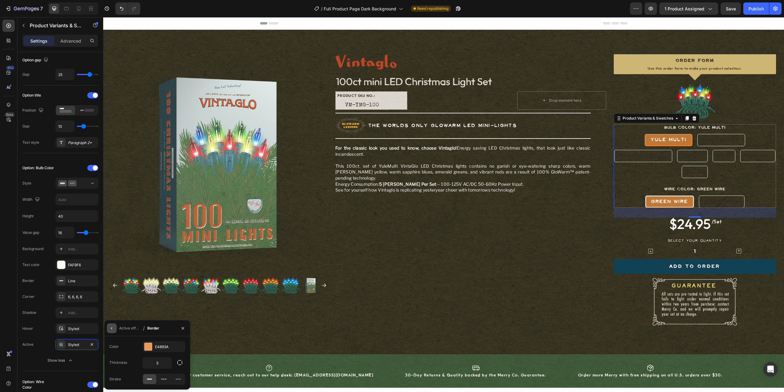
click at [112, 329] on icon "button" at bounding box center [111, 328] width 5 height 5
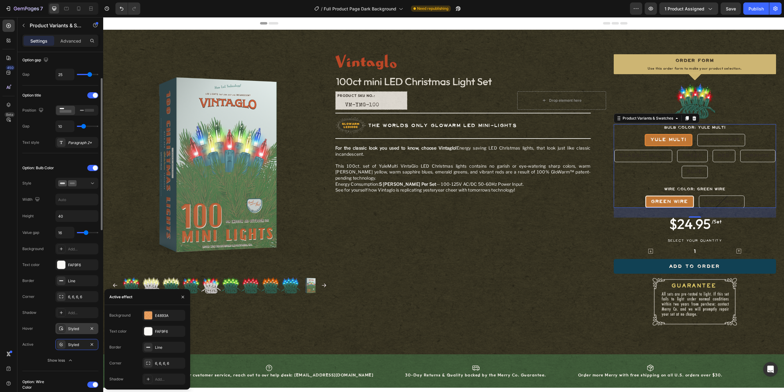
scroll to position [81, 0]
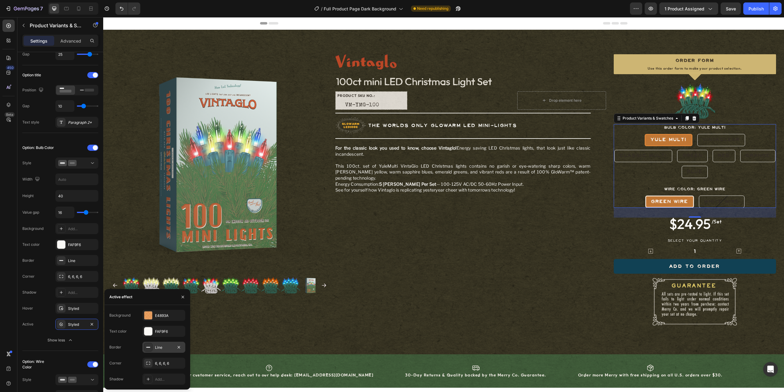
click at [152, 349] on div at bounding box center [148, 347] width 9 height 9
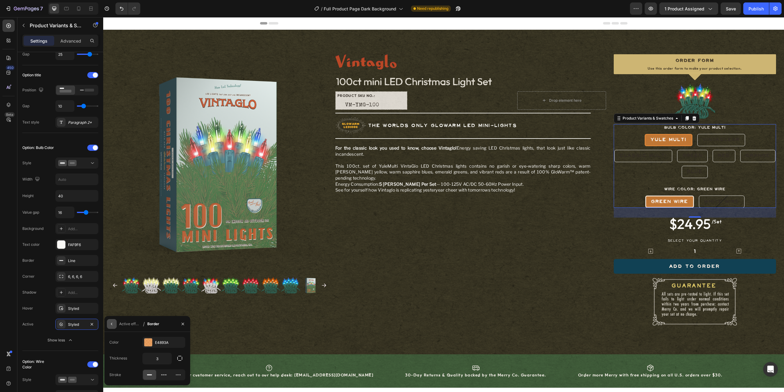
click at [113, 324] on icon "button" at bounding box center [111, 323] width 5 height 5
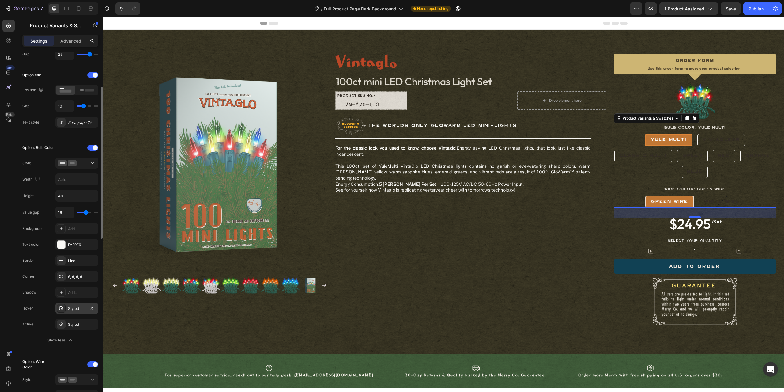
click at [72, 309] on div "Styled" at bounding box center [77, 309] width 18 height 6
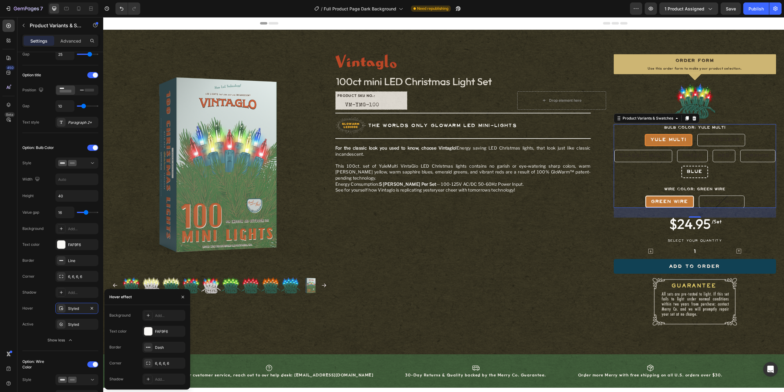
click at [692, 171] on span "Blue" at bounding box center [695, 172] width 16 height 6
click at [695, 166] on input "Blue Blue Blue" at bounding box center [695, 165] width 0 height 0
radio input "true"
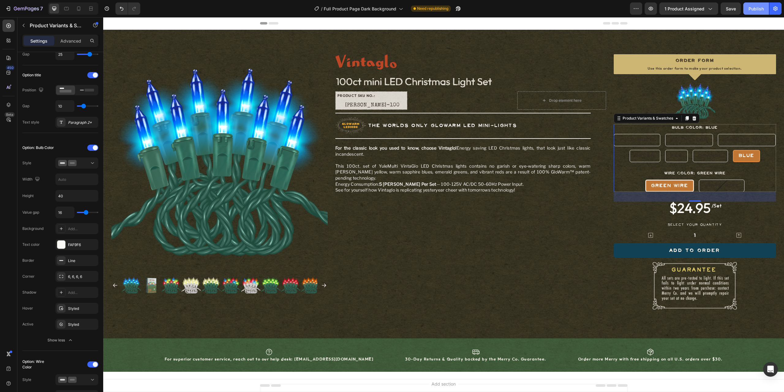
click at [752, 11] on div "Publish" at bounding box center [756, 9] width 15 height 6
click at [636, 151] on div "Green" at bounding box center [645, 156] width 30 height 10
click at [645, 150] on input "Green Green Green" at bounding box center [645, 149] width 0 height 0
radio input "true"
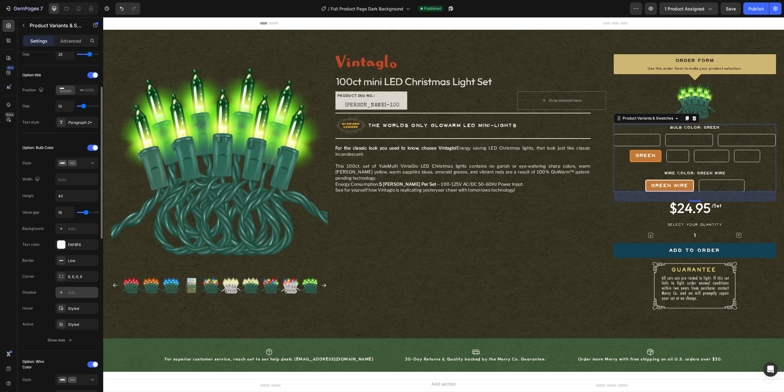
scroll to position [123, 0]
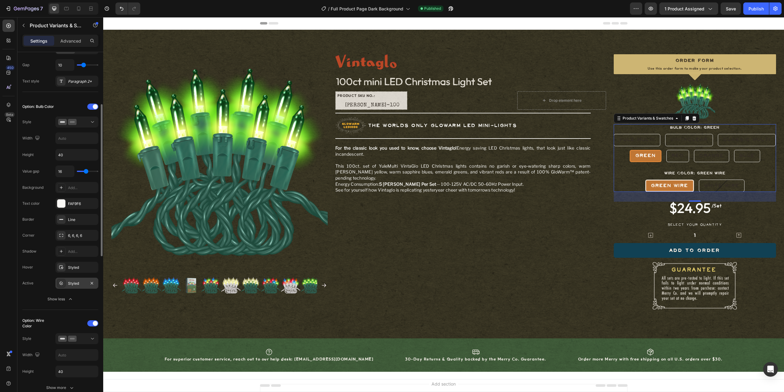
click at [73, 284] on div "Styled" at bounding box center [77, 284] width 18 height 6
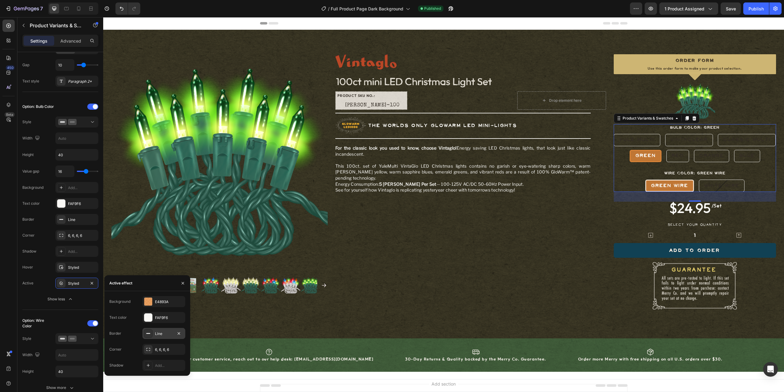
click at [149, 332] on icon at bounding box center [148, 333] width 5 height 5
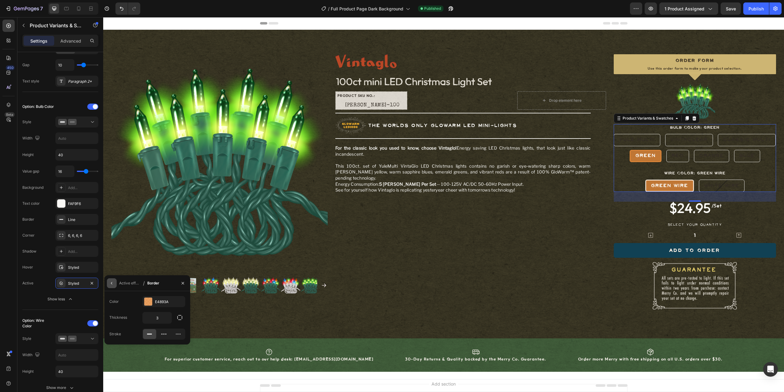
click at [113, 281] on icon "button" at bounding box center [111, 283] width 5 height 5
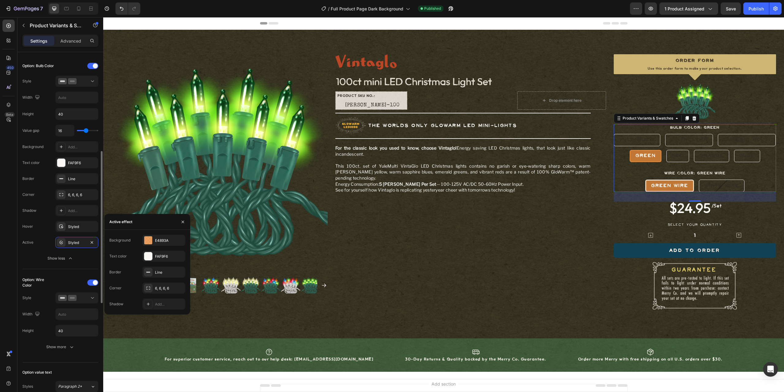
scroll to position [224, 0]
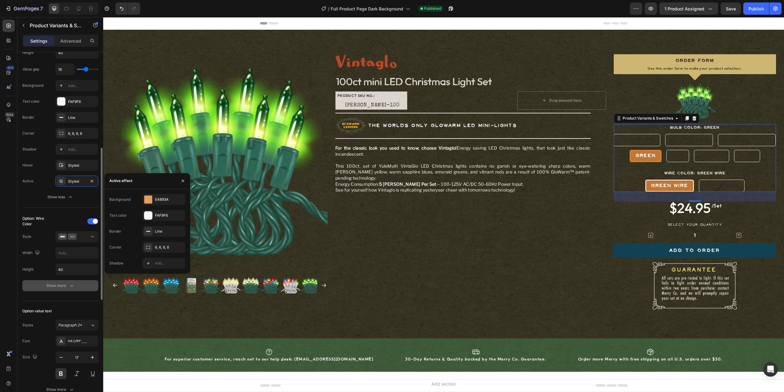
click at [68, 286] on div "Show more" at bounding box center [60, 285] width 28 height 6
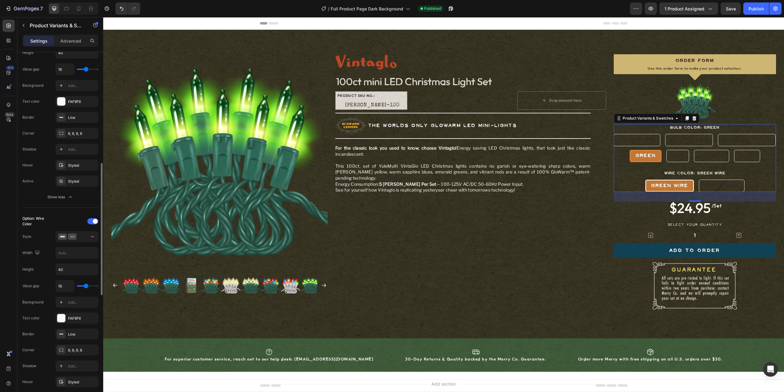
scroll to position [265, 0]
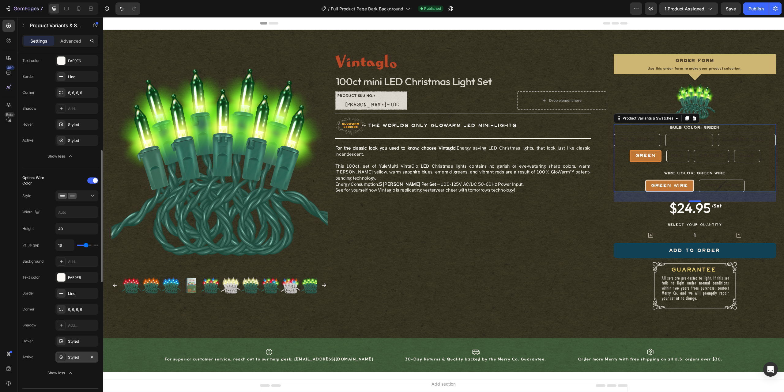
click at [62, 356] on icon at bounding box center [61, 357] width 2 height 2
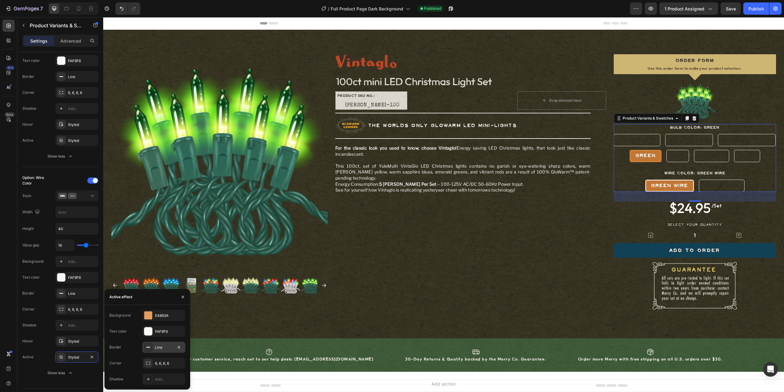
click at [146, 345] on icon at bounding box center [148, 347] width 5 height 5
click at [168, 345] on div "FAF9F6" at bounding box center [164, 347] width 18 height 6
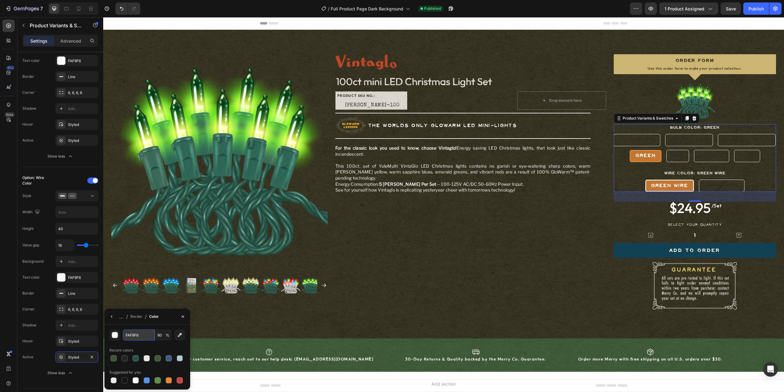
click at [0, 0] on input "FAF9F6" at bounding box center [0, 0] width 0 height 0
paste input "E4893A"
click at [146, 344] on div "E4893A 80 % Recent colors Suggested for you" at bounding box center [147, 356] width 76 height 55
click at [110, 316] on icon "button" at bounding box center [111, 316] width 5 height 5
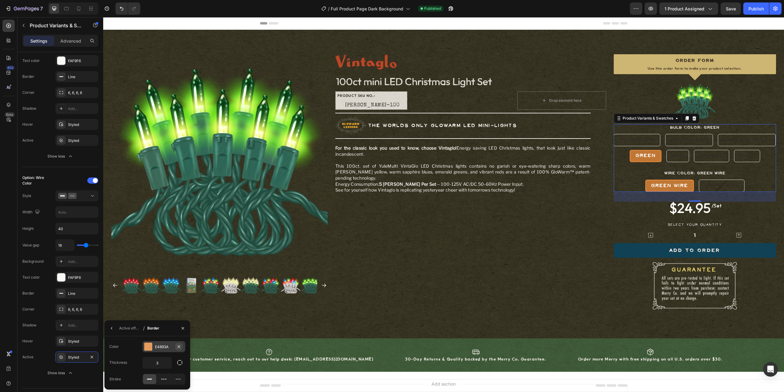
click at [180, 345] on icon "button" at bounding box center [179, 346] width 2 height 2
click at [150, 346] on icon at bounding box center [148, 346] width 5 height 5
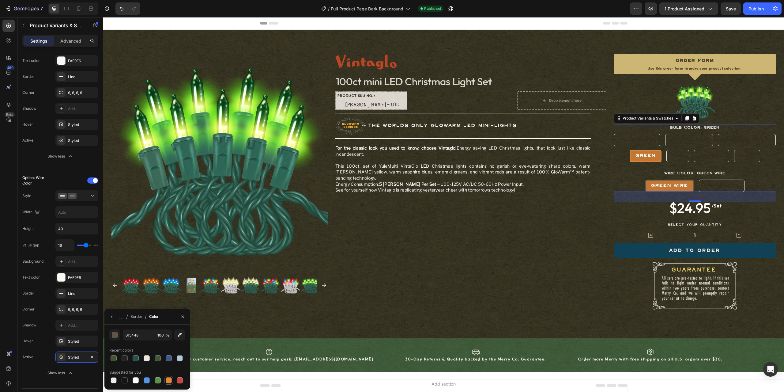
click at [170, 378] on div at bounding box center [169, 380] width 6 height 6
type input "E4893A"
click at [114, 318] on icon "button" at bounding box center [111, 316] width 5 height 5
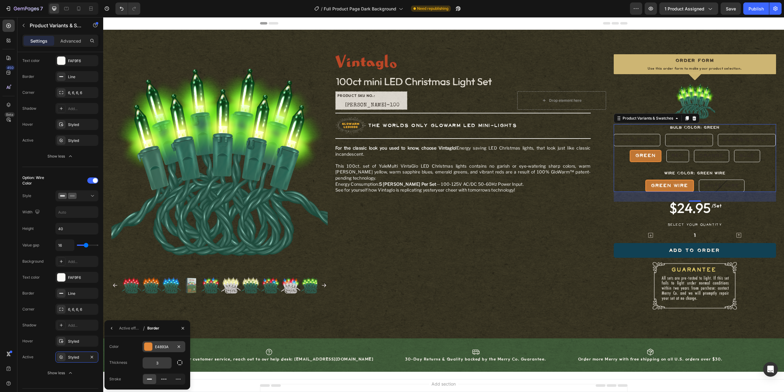
click at [0, 0] on input "3" at bounding box center [0, 0] width 0 height 0
type input "6"
click at [111, 328] on icon "button" at bounding box center [111, 328] width 5 height 5
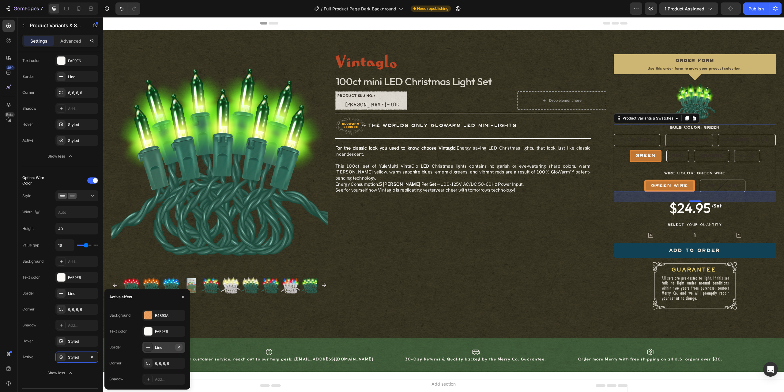
click at [180, 347] on icon "button" at bounding box center [178, 347] width 5 height 5
click at [180, 297] on button "button" at bounding box center [183, 297] width 10 height 10
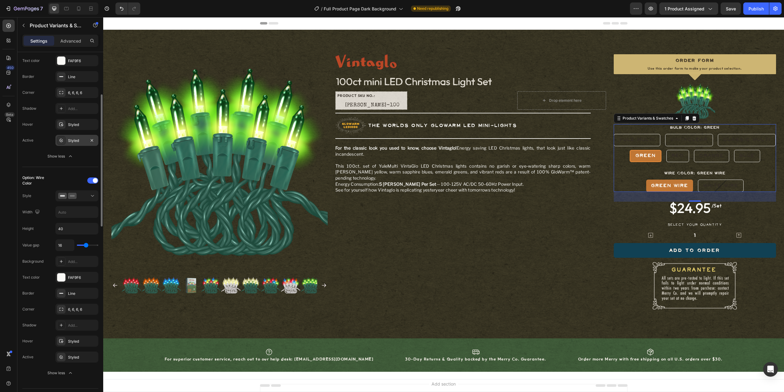
scroll to position [204, 0]
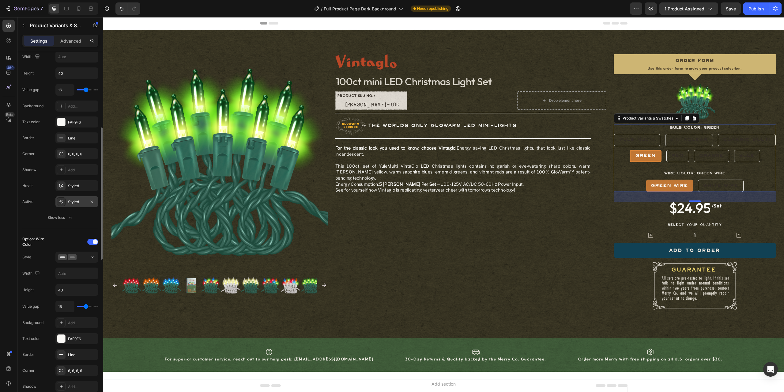
click at [74, 203] on div "Styled" at bounding box center [77, 202] width 18 height 6
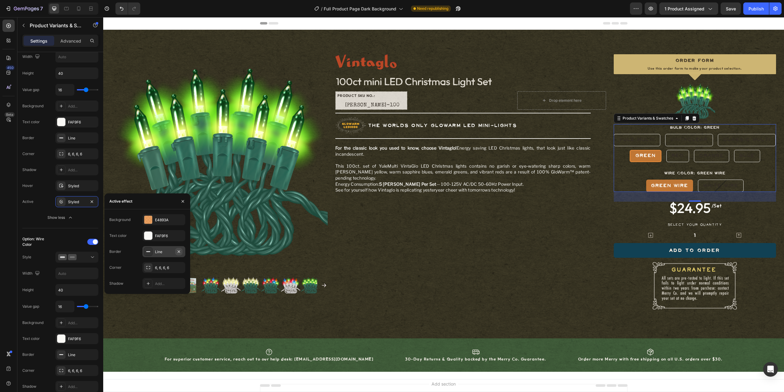
click at [182, 253] on button "button" at bounding box center [178, 251] width 7 height 7
click at [589, 289] on div "Image Row 100ct mini LED Christmas Light Set Product Title PRODUCT SKU NO.: Tex…" at bounding box center [470, 183] width 270 height 259
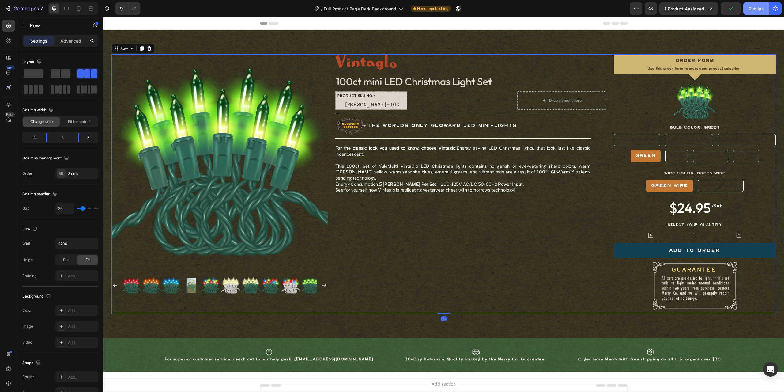
click at [758, 11] on div "Publish" at bounding box center [756, 9] width 15 height 6
click at [402, 10] on span "Full Product Page Dark Background" at bounding box center [367, 9] width 73 height 6
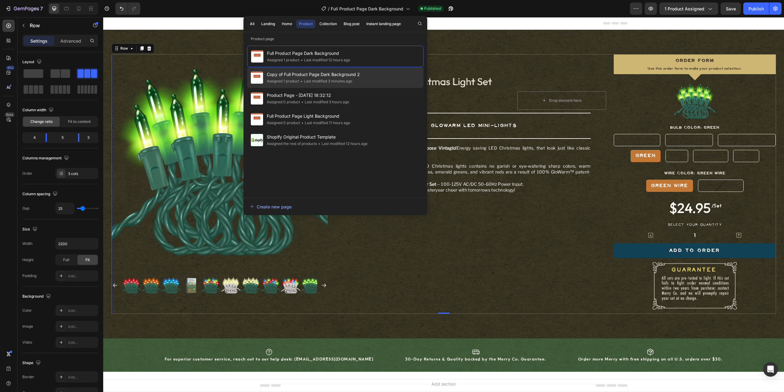
click at [339, 77] on span "Copy of Full Product Page Dark Background 2" at bounding box center [313, 74] width 93 height 7
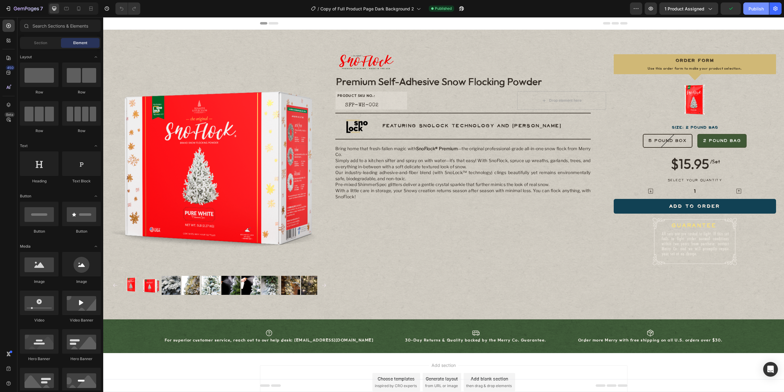
click at [761, 10] on div "Publish" at bounding box center [756, 9] width 15 height 6
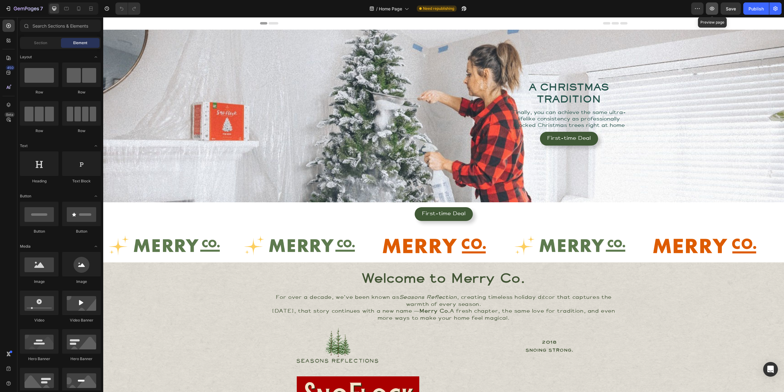
click at [712, 9] on icon "button" at bounding box center [712, 9] width 6 height 6
click at [112, 23] on icon at bounding box center [110, 23] width 4 height 4
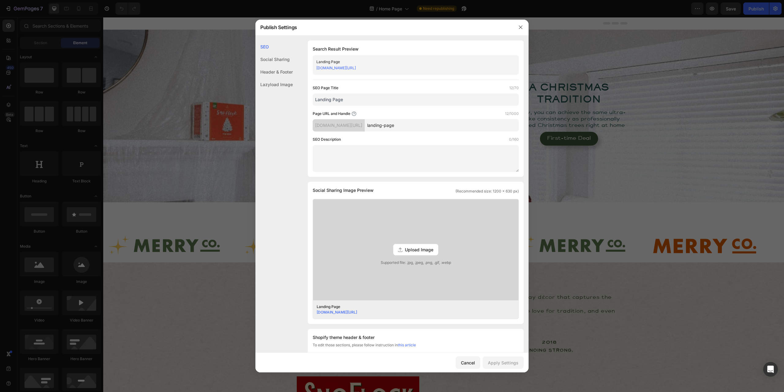
click at [273, 66] on div "Social Sharing" at bounding box center [273, 72] width 37 height 13
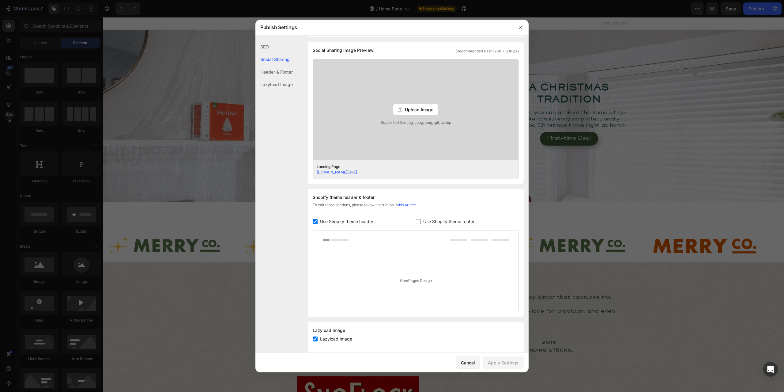
click at [273, 78] on div "Header & Footer" at bounding box center [273, 84] width 37 height 13
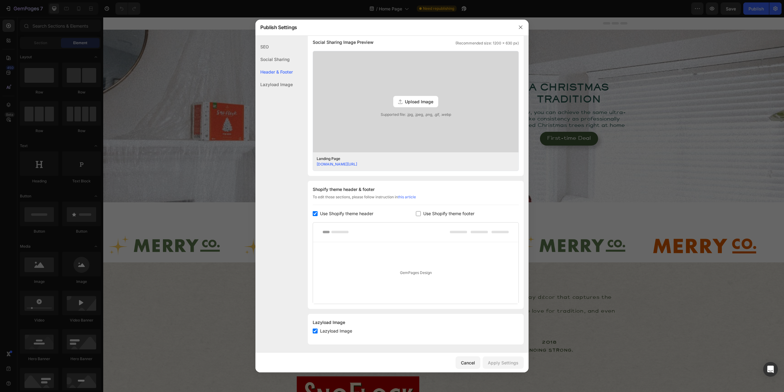
scroll to position [149, 0]
click at [521, 28] on icon "button" at bounding box center [520, 27] width 5 height 5
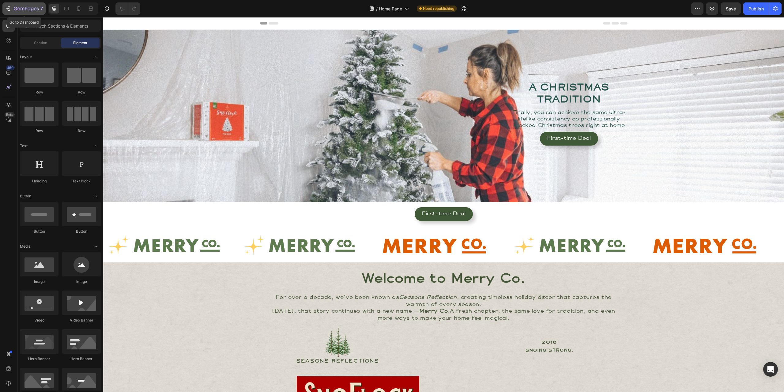
click at [12, 9] on div "7" at bounding box center [24, 8] width 38 height 7
